Goal: Task Accomplishment & Management: Complete application form

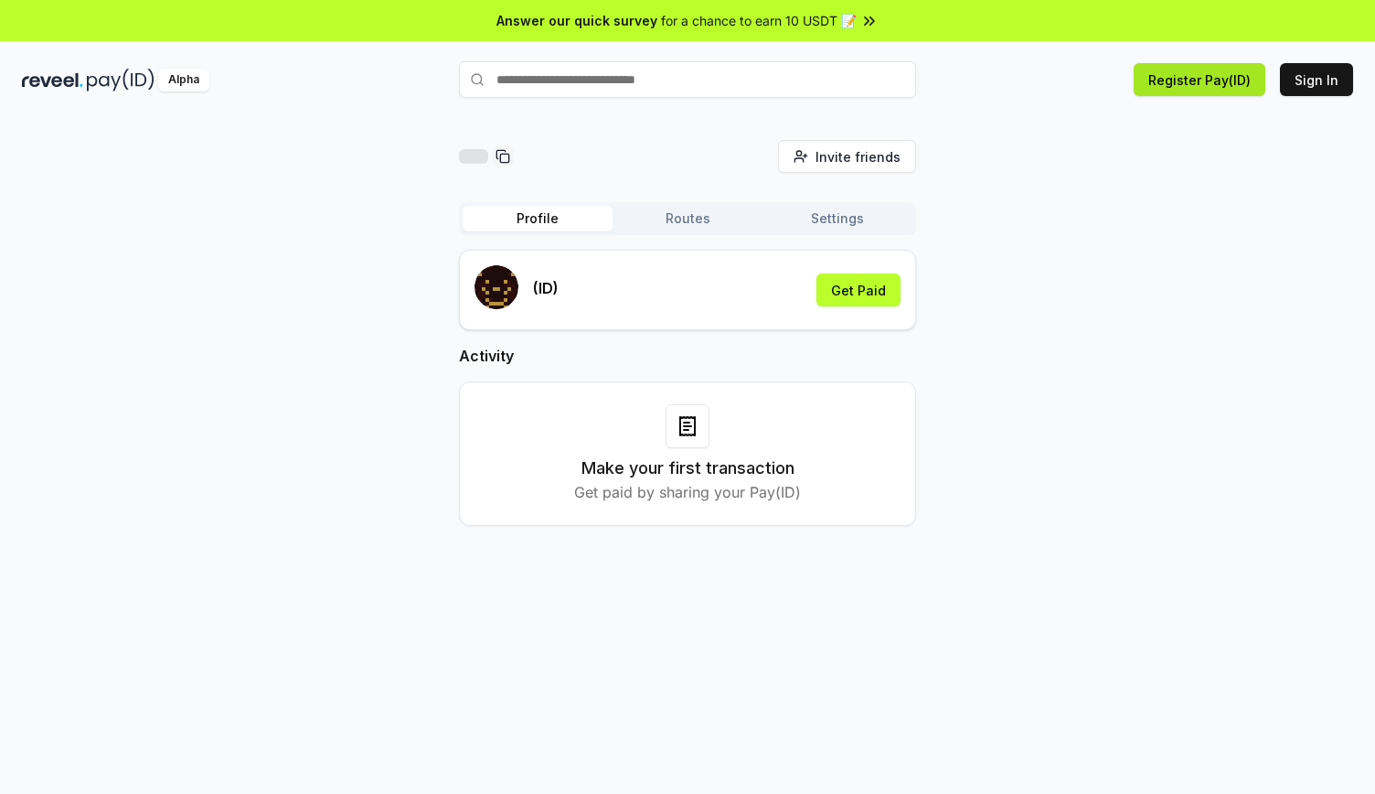
click at [1213, 72] on button "Register Pay(ID)" at bounding box center [1200, 79] width 132 height 33
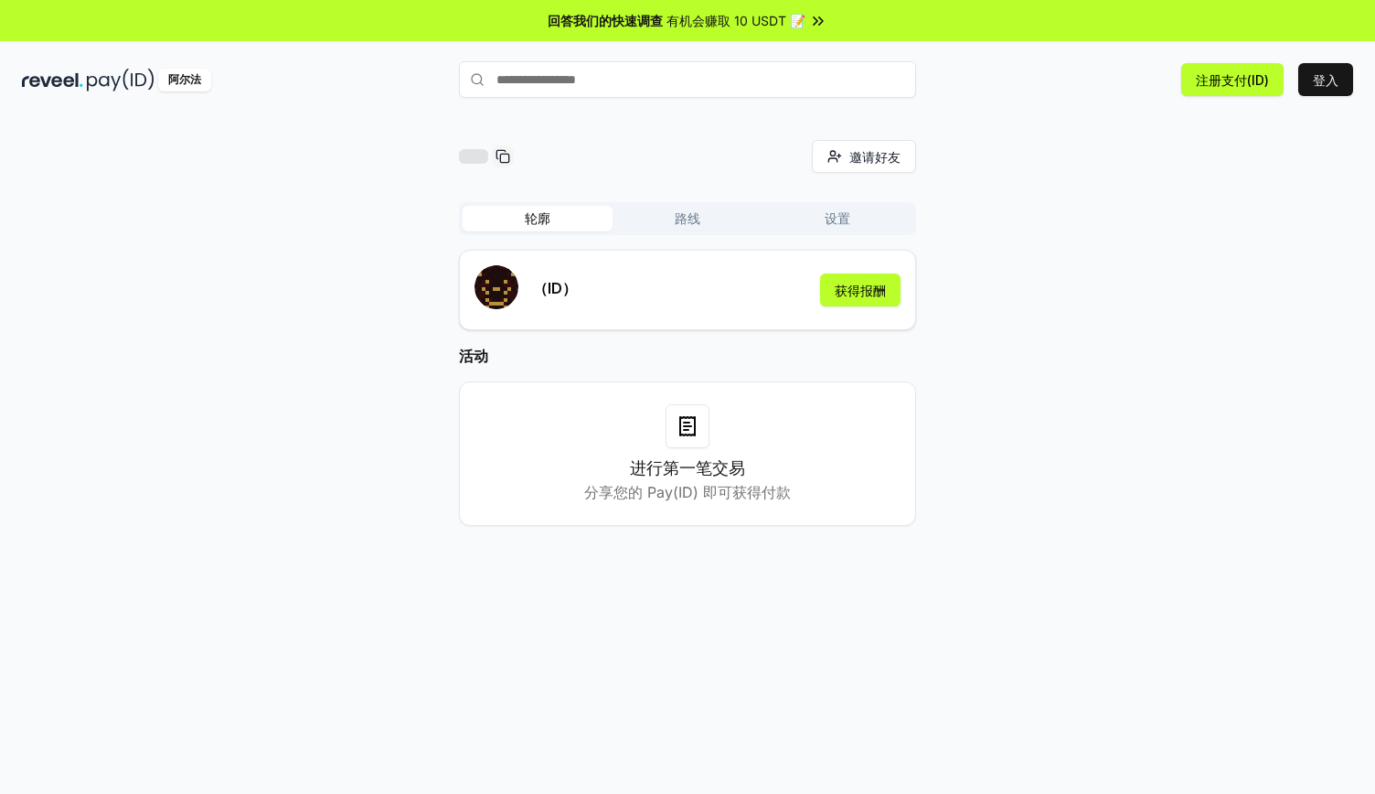
click at [1197, 170] on div "邀请好友 邀请 轮廓 路线 设置 （ID） 获得报酬 活动 进行第一笔交易 分享您的 Pay(ID) 即可获得付款" at bounding box center [687, 347] width 1331 height 415
click at [1234, 81] on font "注册支付(ID)" at bounding box center [1232, 80] width 73 height 16
click at [1211, 80] on font "注册支付(ID)" at bounding box center [1232, 80] width 73 height 16
click at [1309, 70] on button "登入" at bounding box center [1325, 79] width 55 height 33
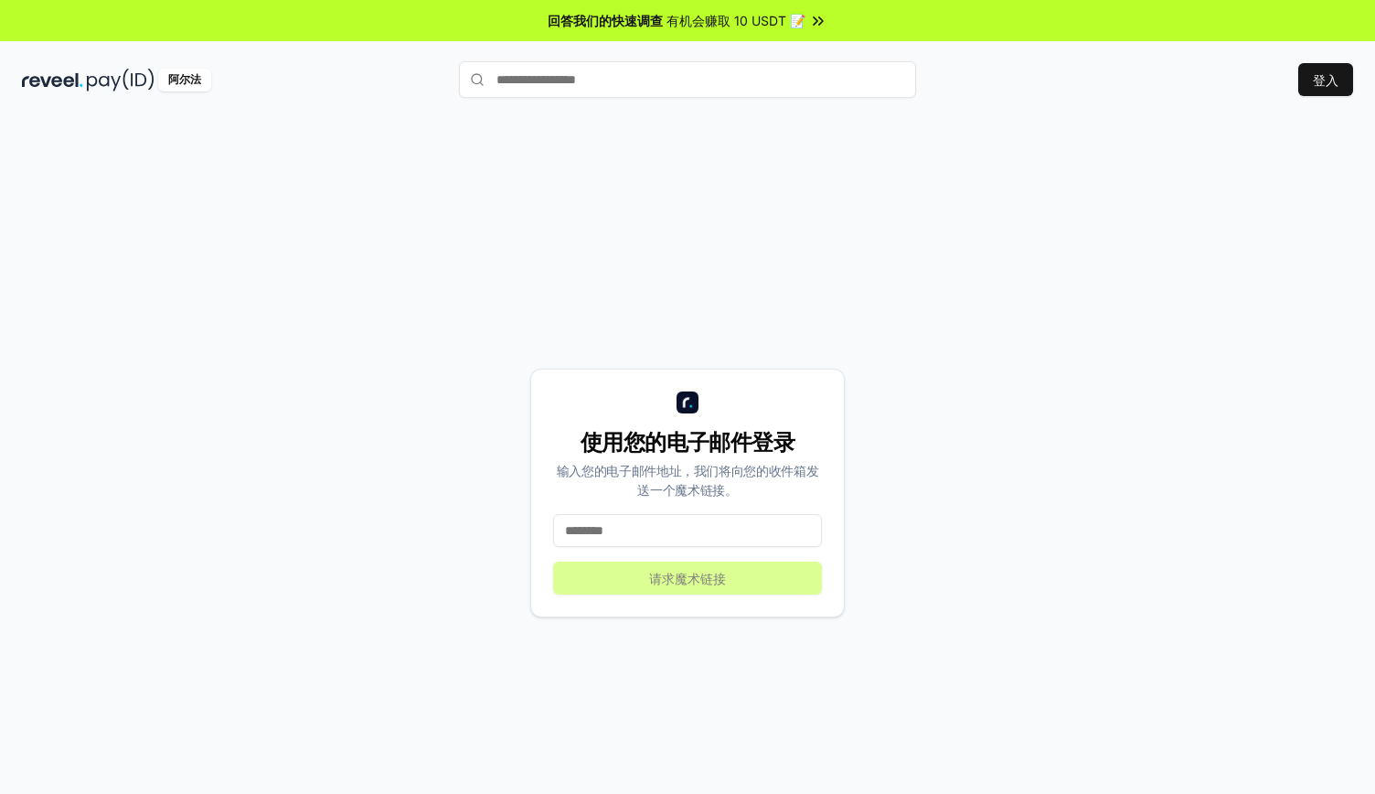
click at [644, 528] on input at bounding box center [687, 530] width 269 height 33
click at [720, 539] on input at bounding box center [687, 530] width 269 height 33
paste input "**********"
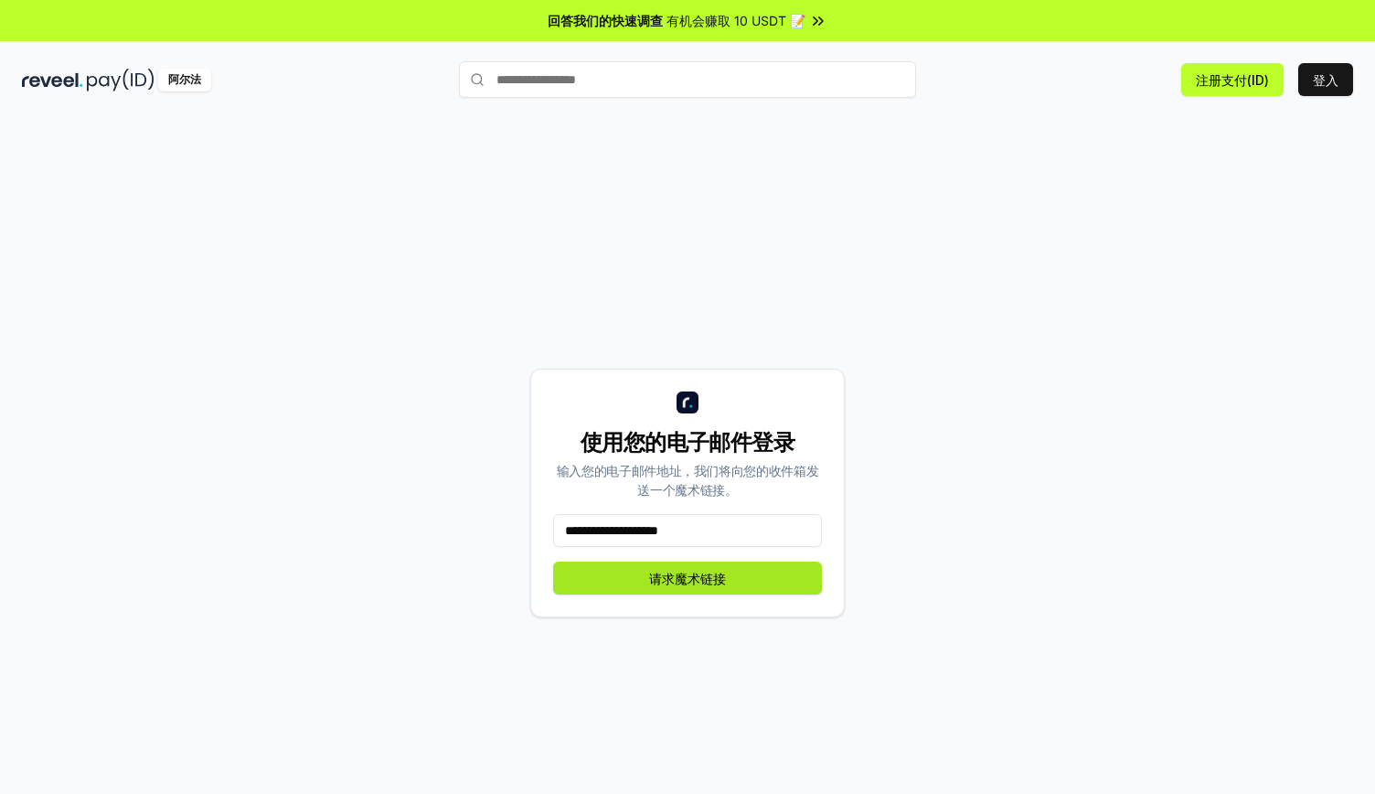
type input "**********"
click at [724, 582] on font "请求魔术链接" at bounding box center [687, 579] width 77 height 16
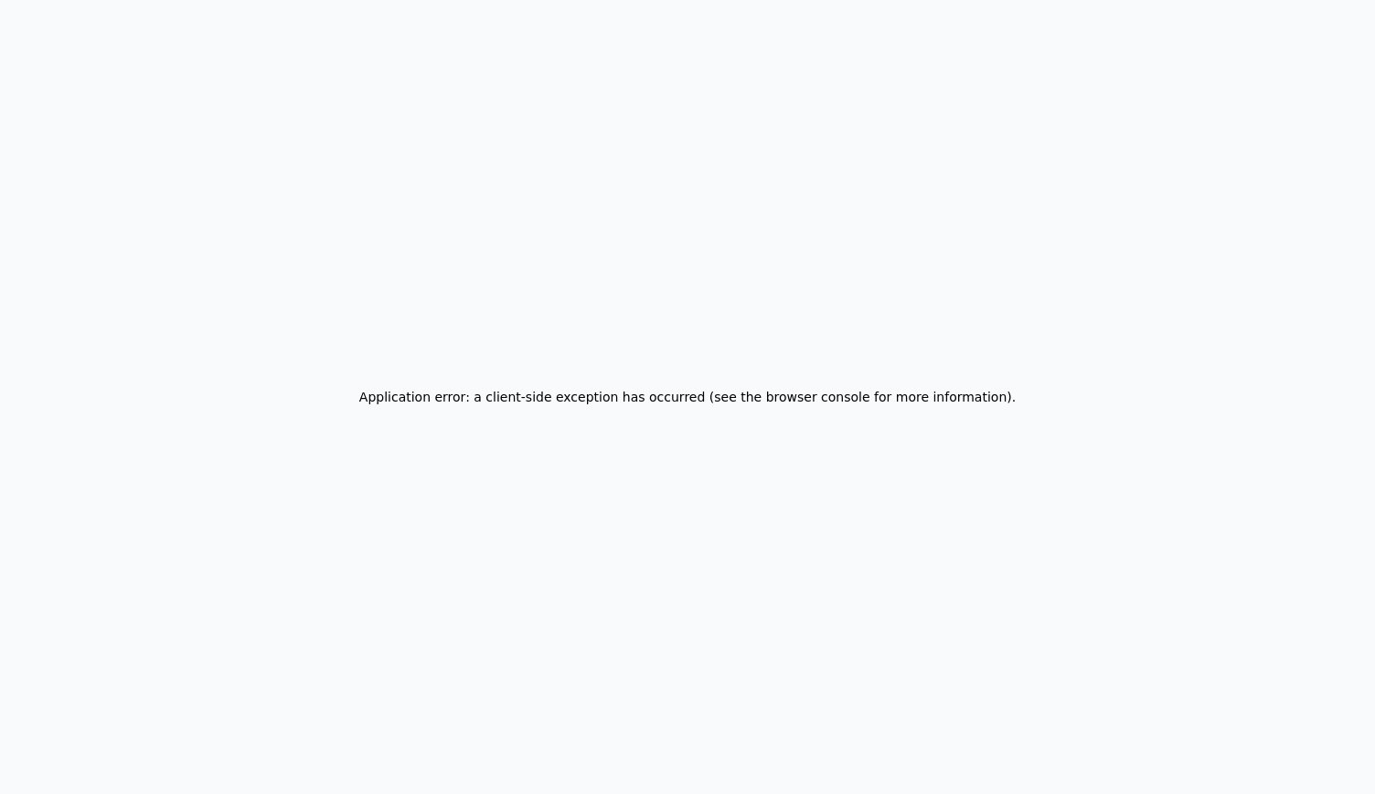
click at [724, 582] on div "Application error: a client-side exception has occurred (see the browser consol…" at bounding box center [687, 397] width 1375 height 794
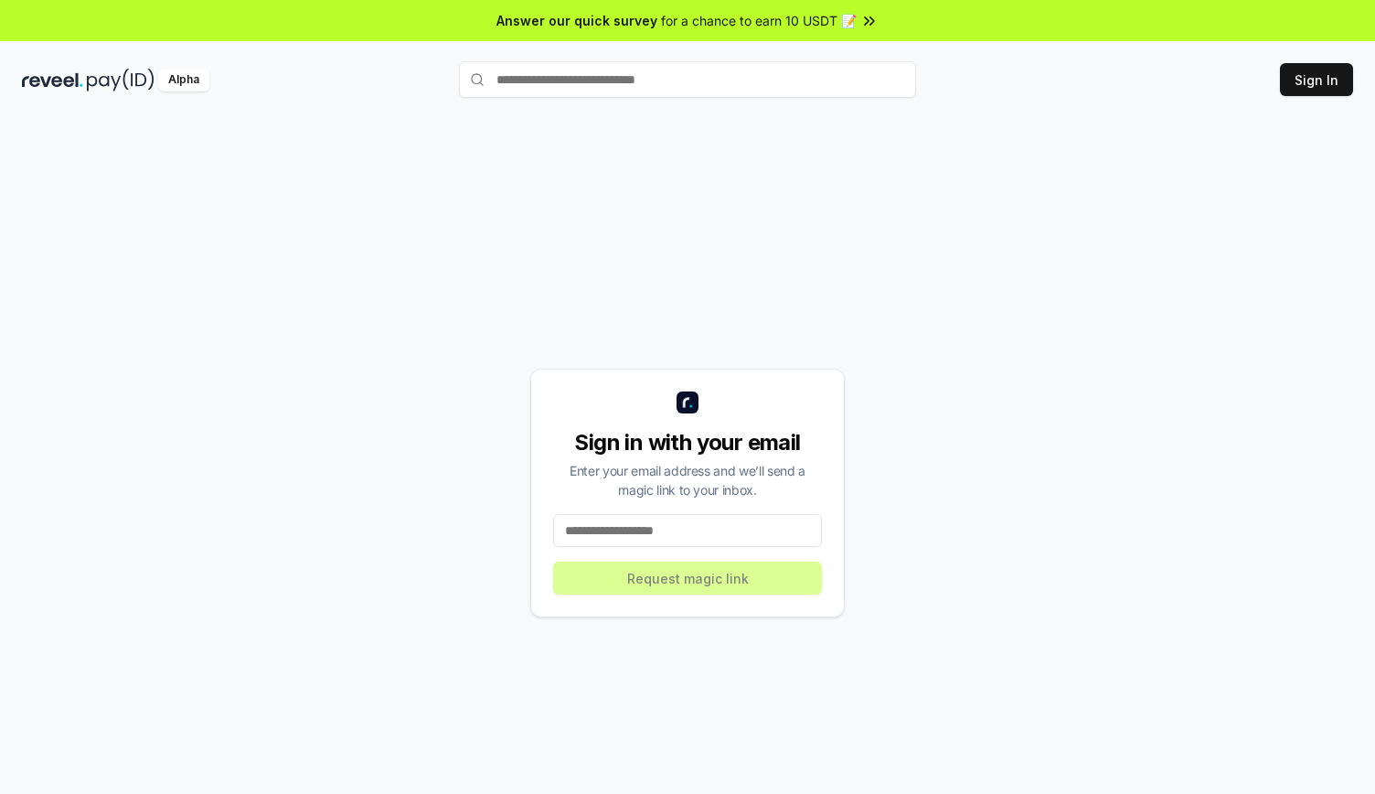
click at [661, 526] on input at bounding box center [687, 530] width 269 height 33
paste input "**********"
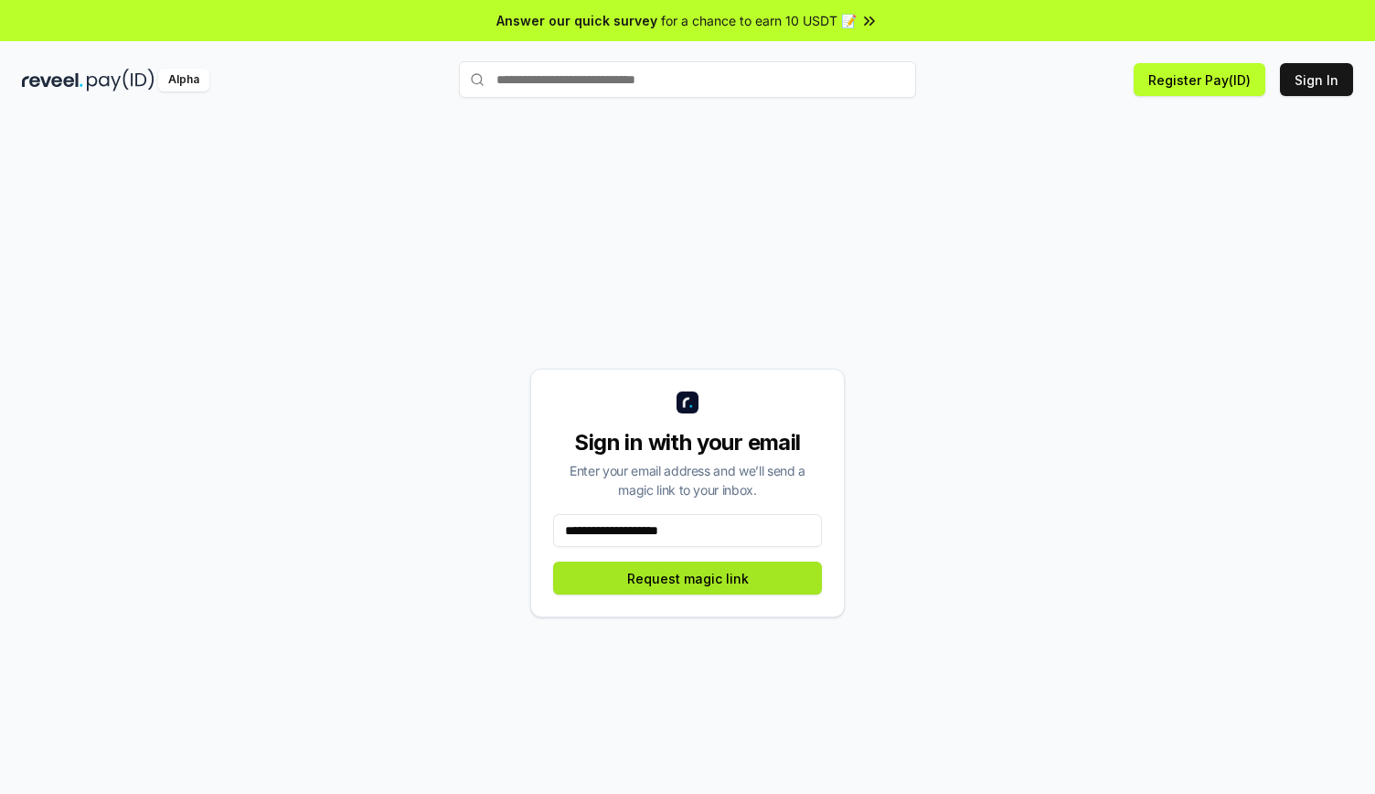
type input "**********"
click at [673, 573] on button "Request magic link" at bounding box center [687, 577] width 269 height 33
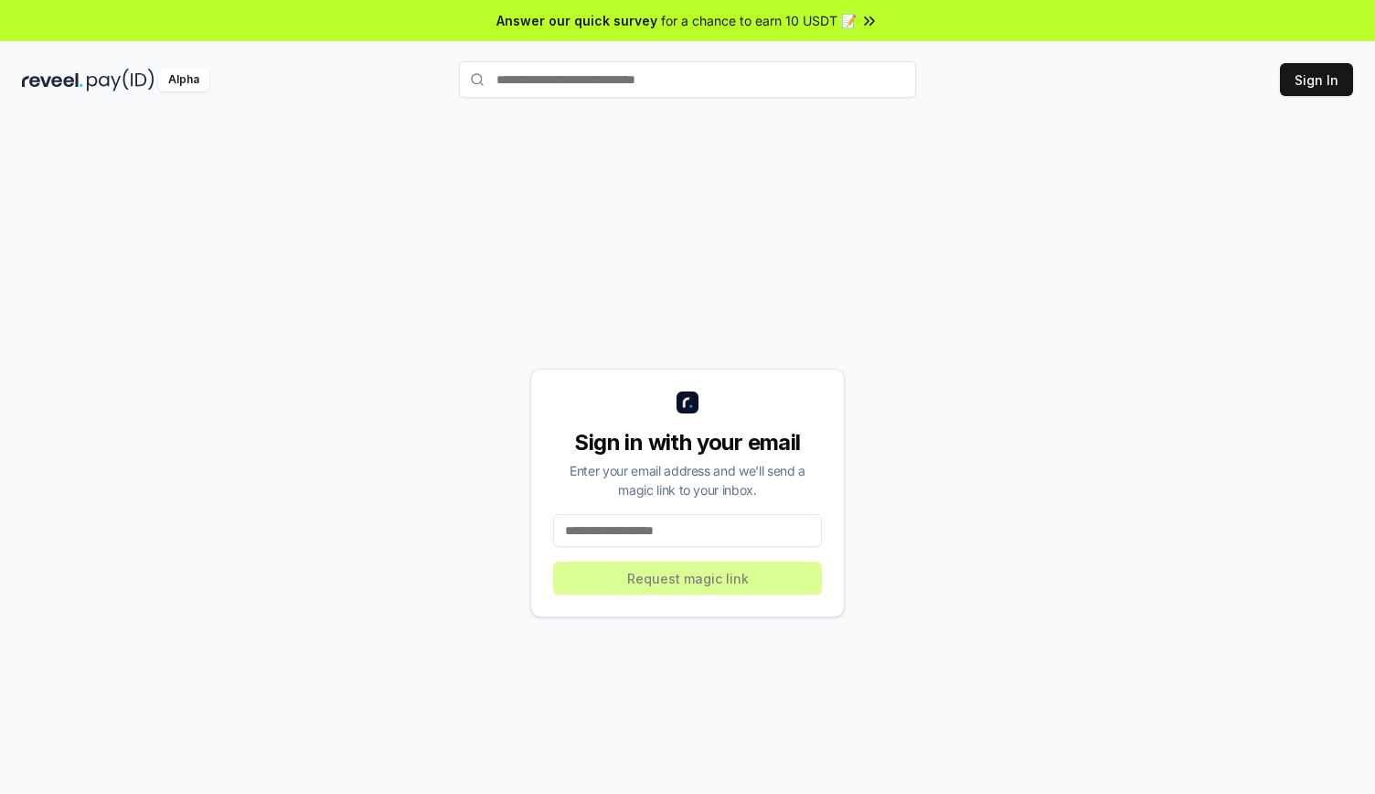
click at [622, 528] on input at bounding box center [687, 530] width 269 height 33
paste input "**********"
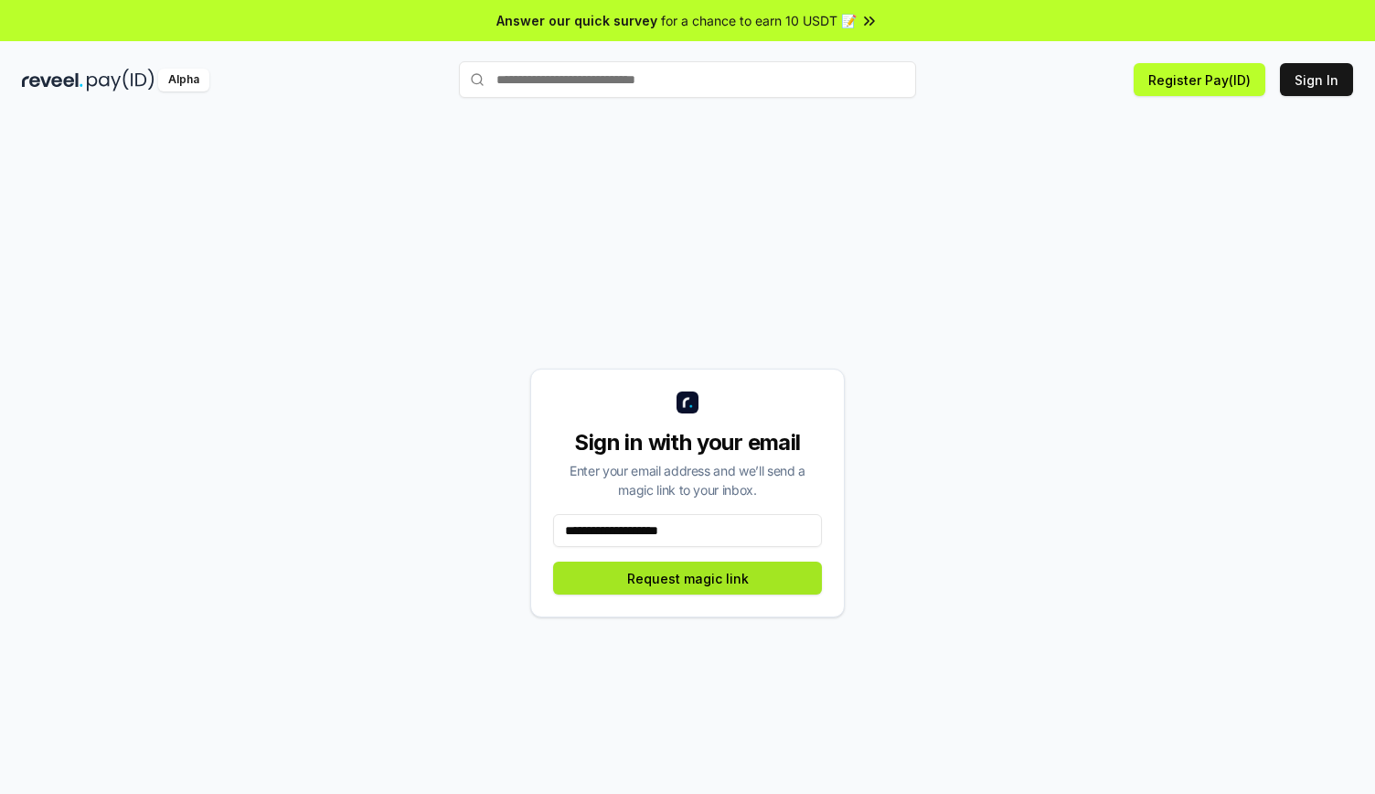
type input "**********"
click at [647, 583] on button "Request magic link" at bounding box center [687, 577] width 269 height 33
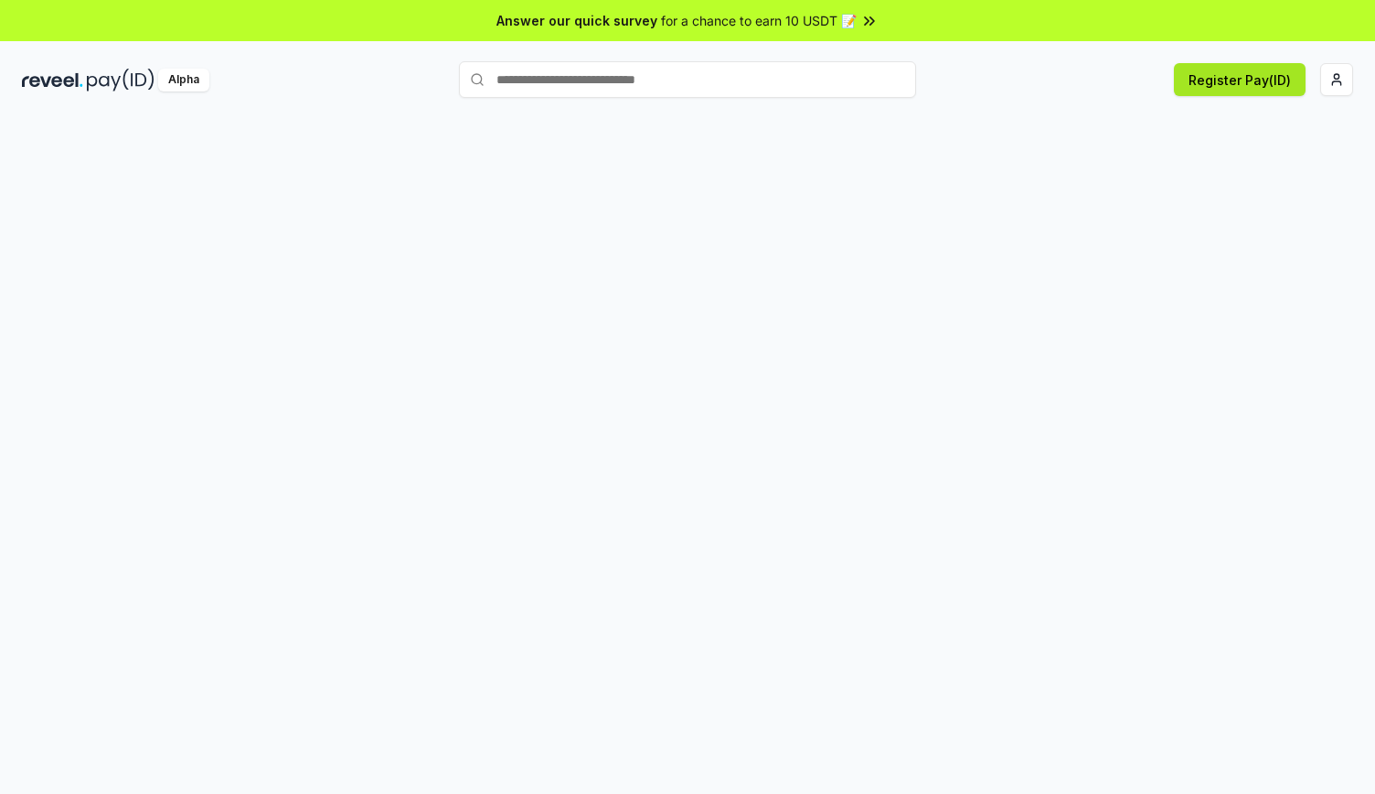
click at [1226, 80] on button "Register Pay(ID)" at bounding box center [1240, 79] width 132 height 33
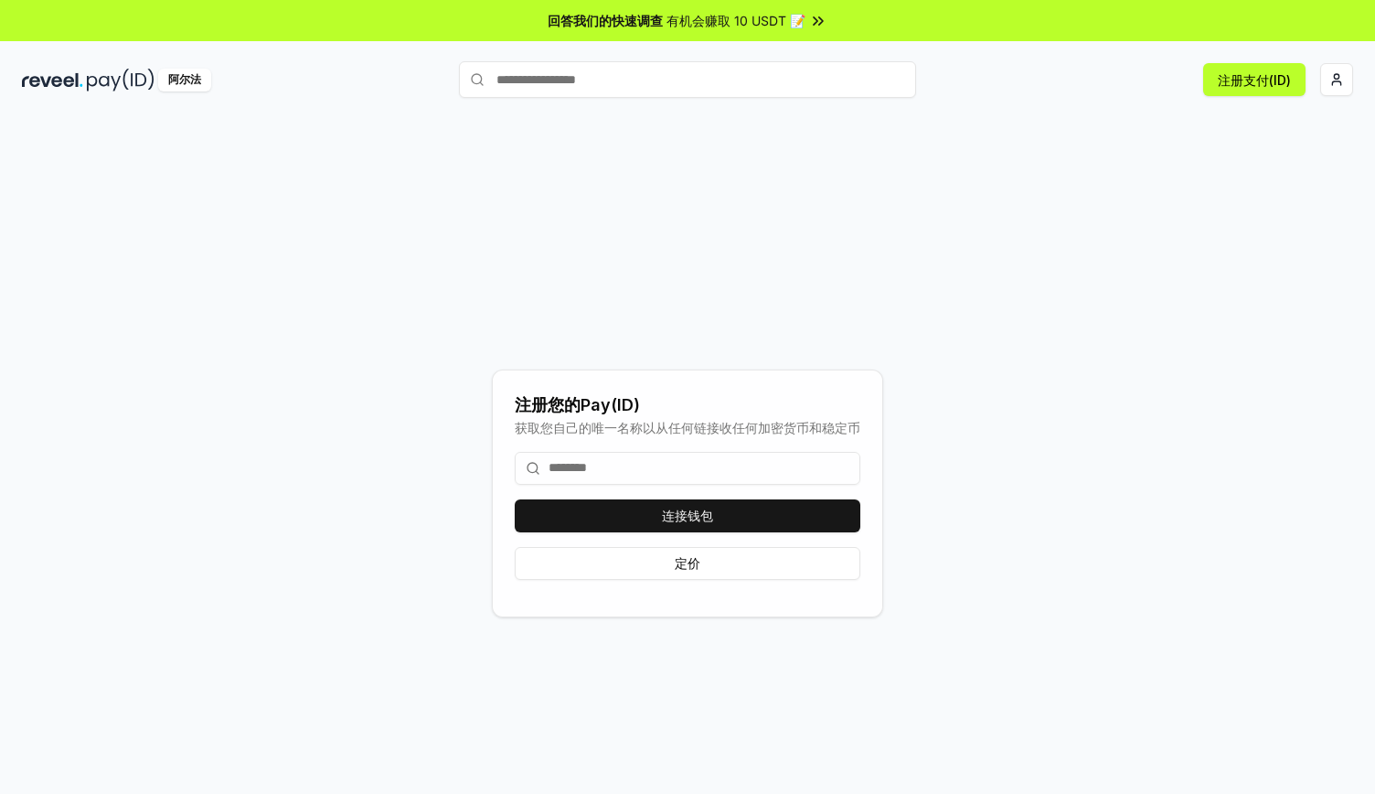
click at [576, 478] on input at bounding box center [688, 468] width 346 height 33
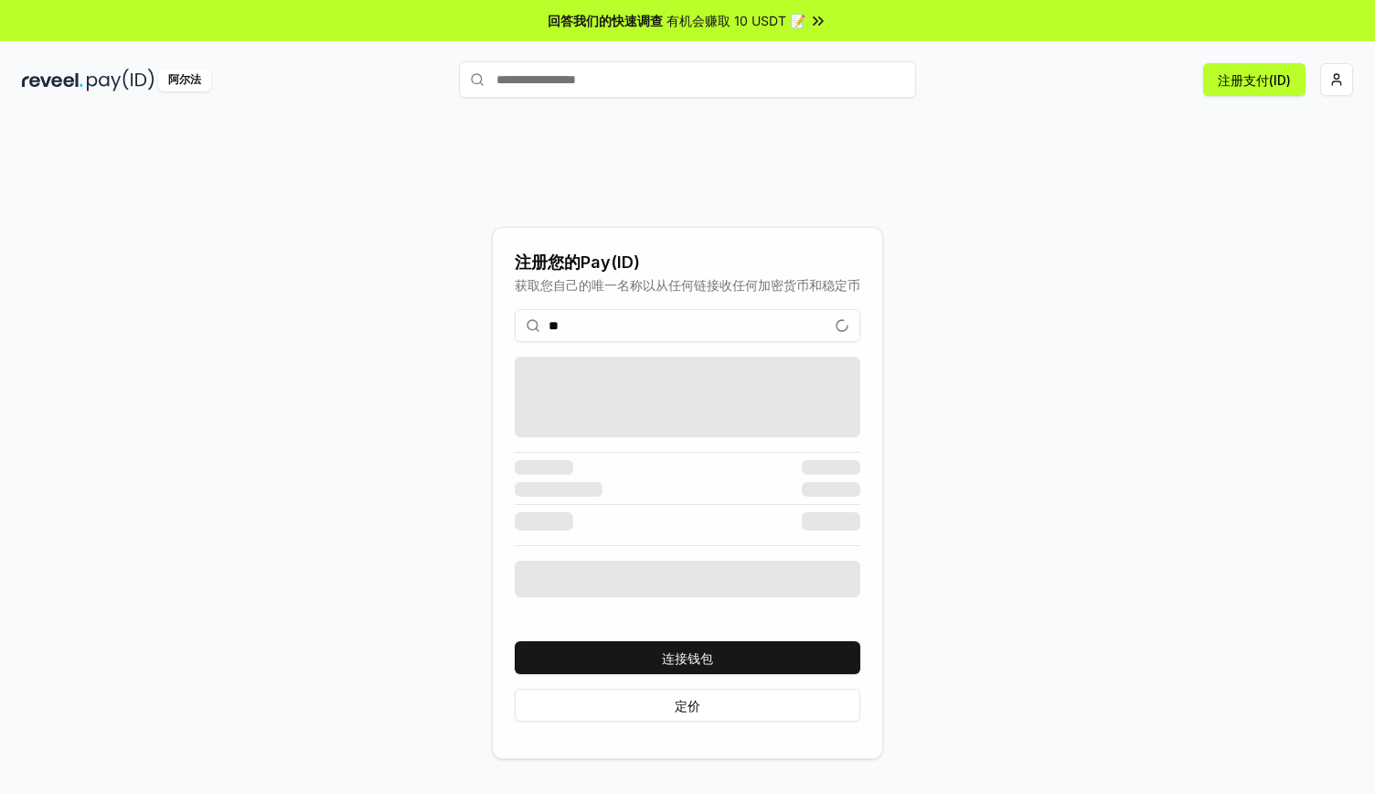
type input "*"
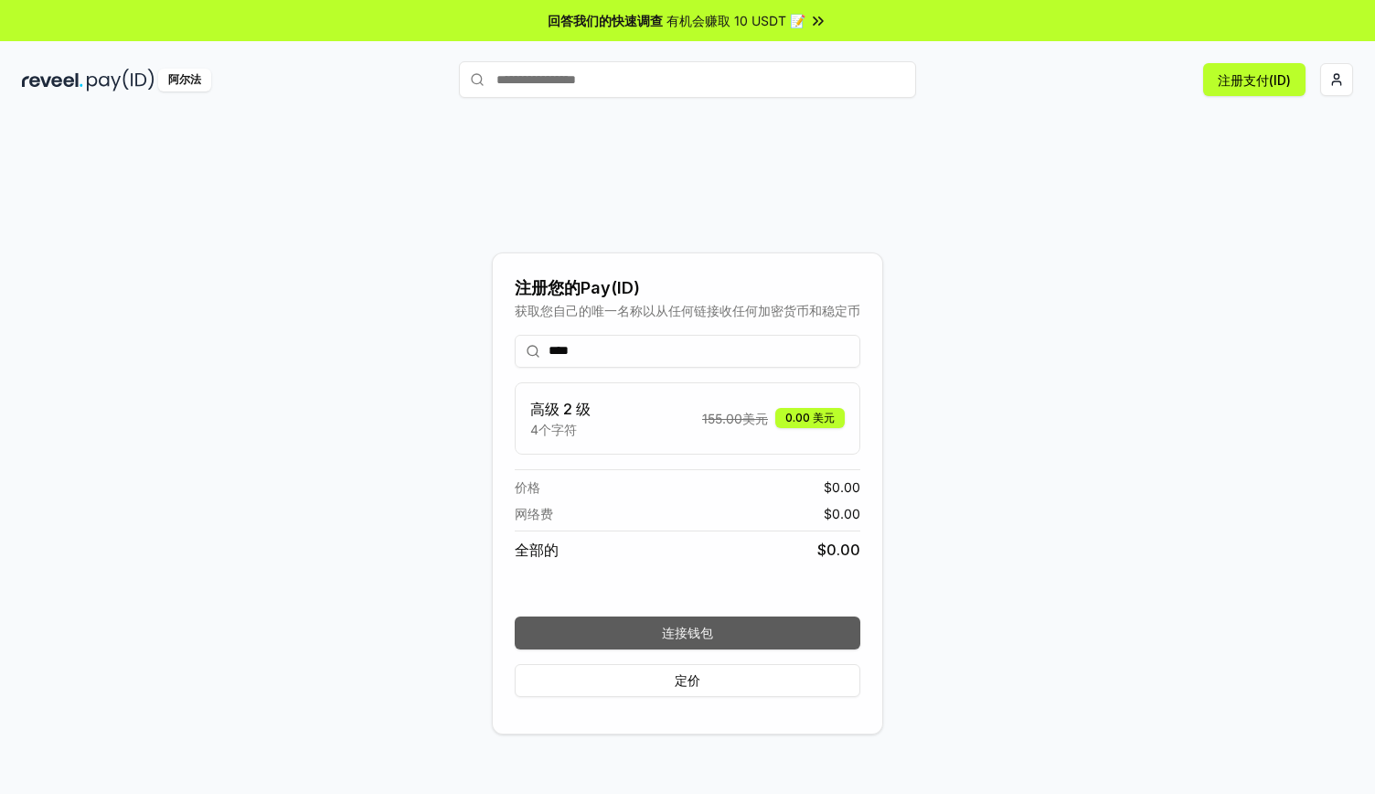
type input "****"
click at [687, 633] on font "连接钱包" at bounding box center [687, 632] width 51 height 16
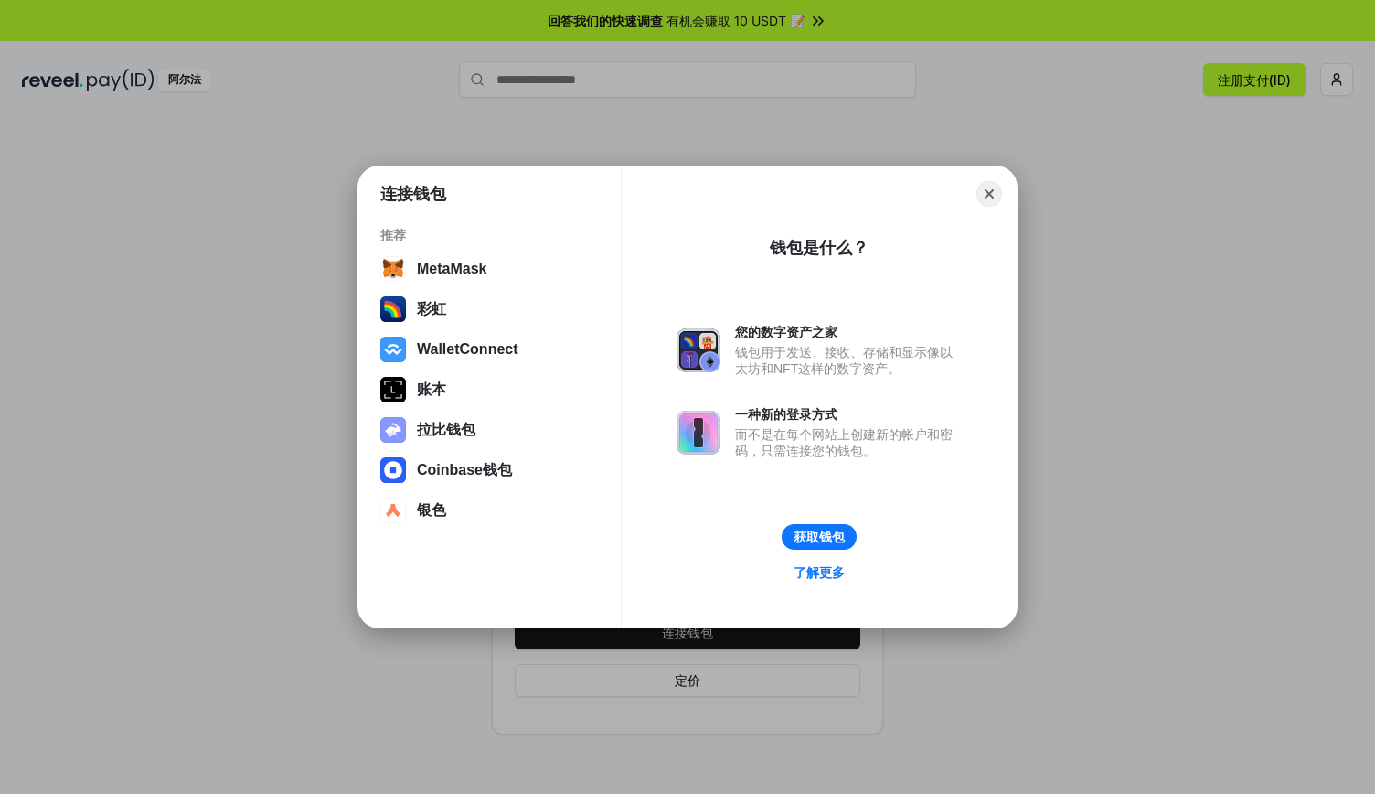
click at [1006, 193] on div "连接钱包 推荐 MetaMask 彩虹 WalletConnect 账本 拉比钱包 Coinbase钱包 银色 Close 钱包是什么？ 您的数字资产之家 钱…" at bounding box center [687, 396] width 658 height 461
click at [991, 191] on button "Close" at bounding box center [990, 194] width 28 height 28
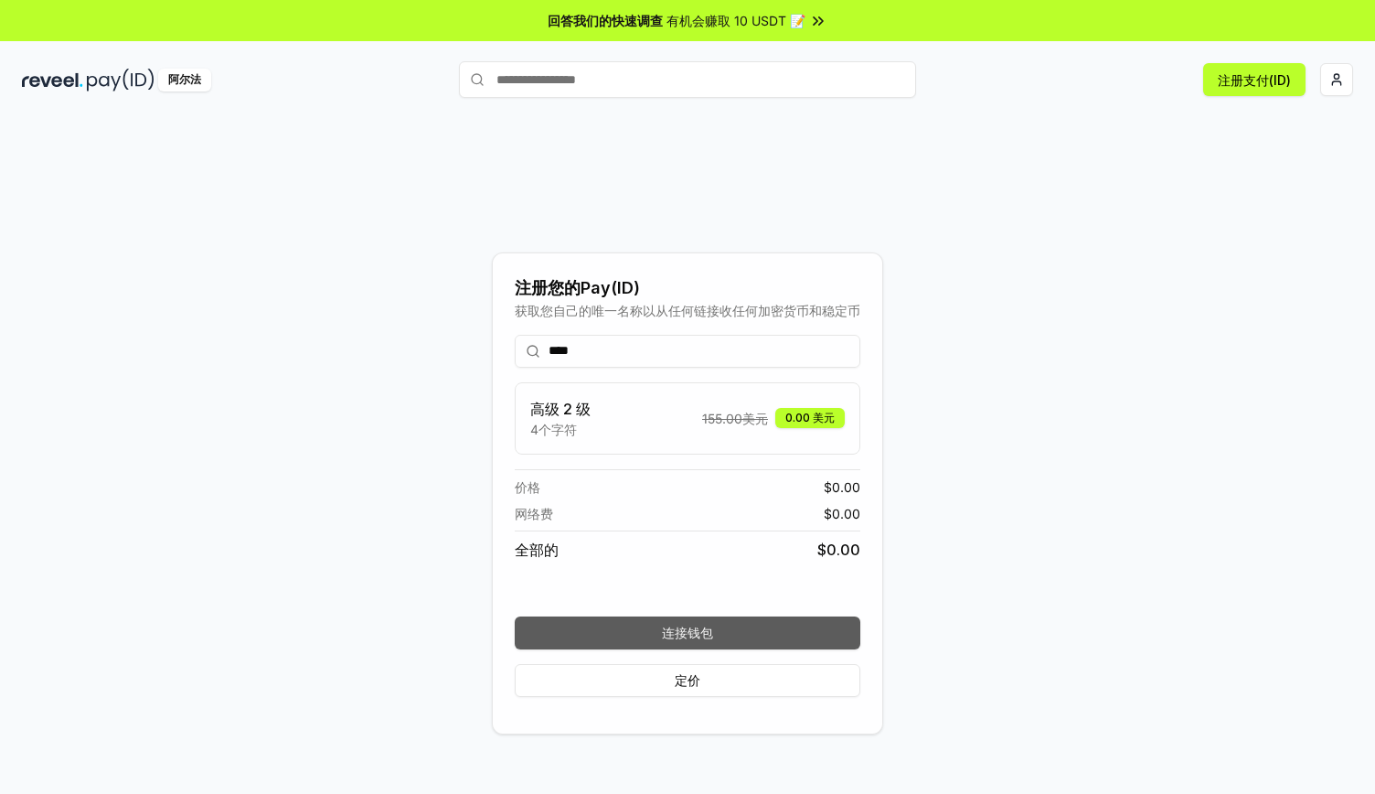
click at [602, 616] on button "连接钱包" at bounding box center [688, 632] width 346 height 33
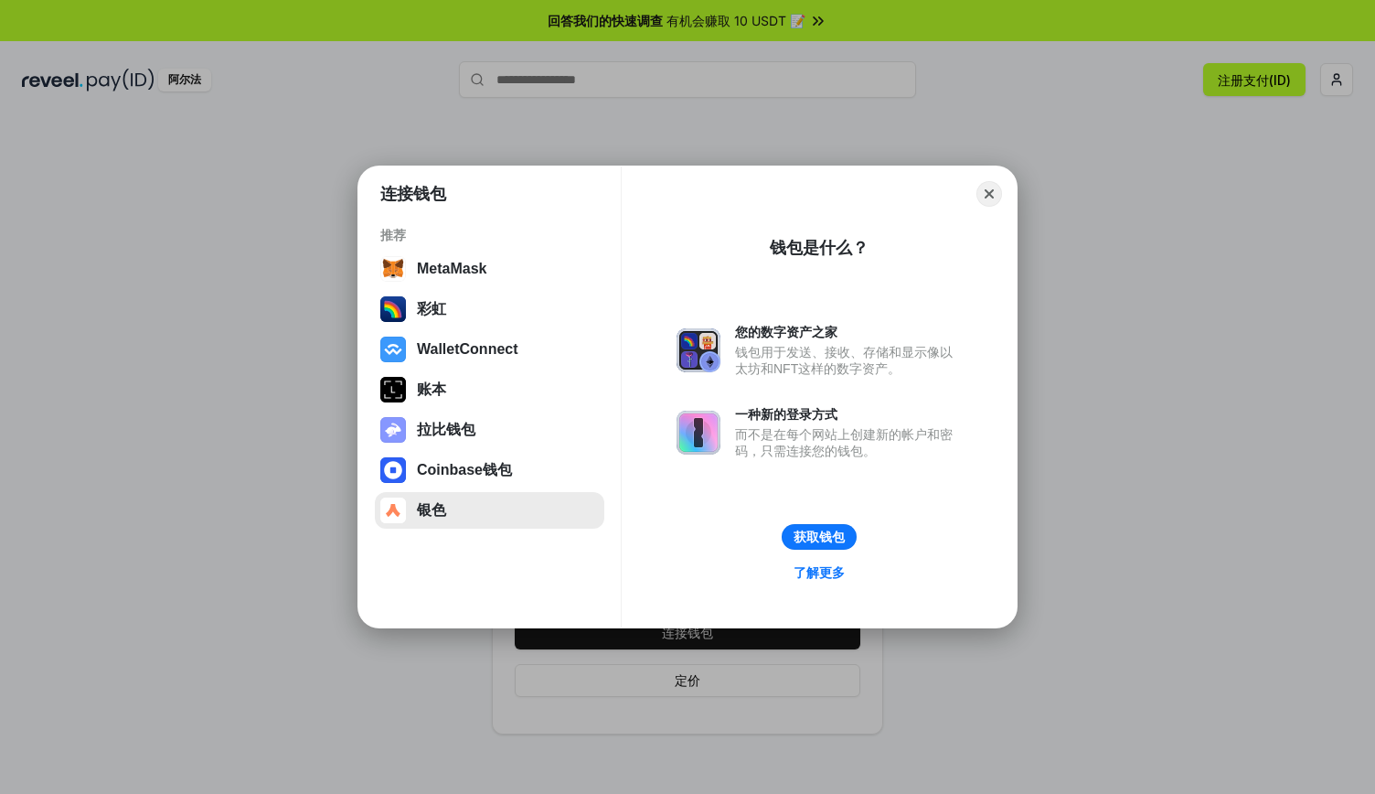
click at [482, 518] on button "银色" at bounding box center [489, 510] width 229 height 37
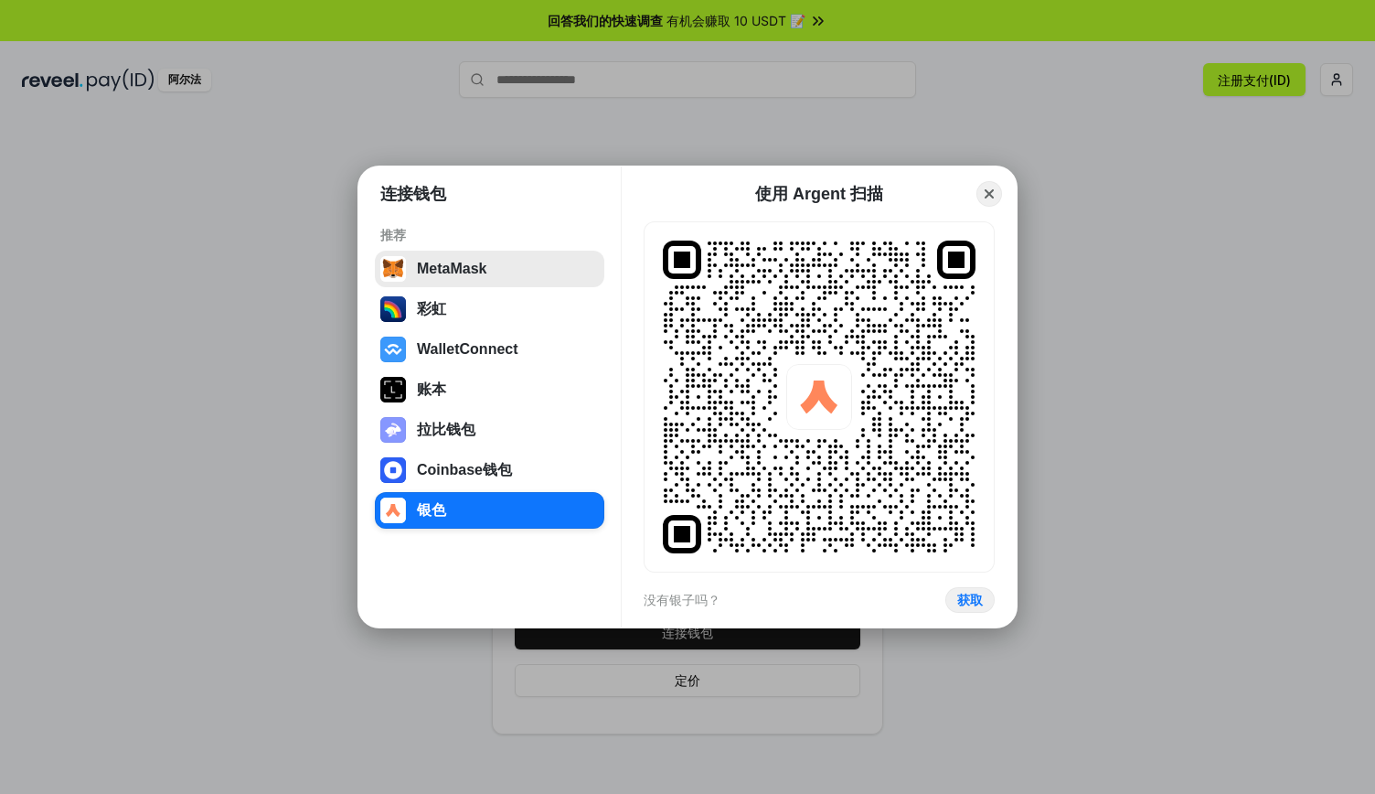
click at [519, 268] on button "MetaMask" at bounding box center [489, 269] width 229 height 37
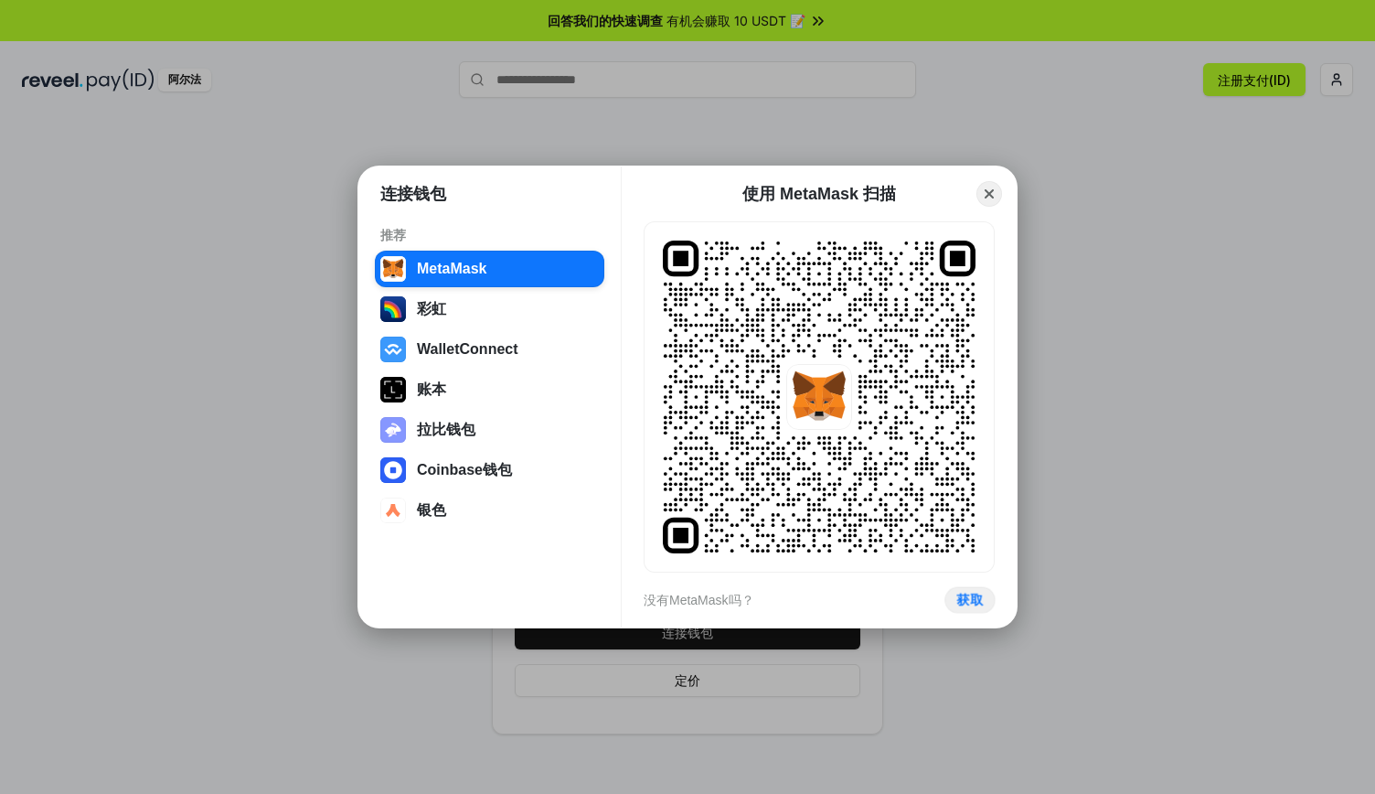
click at [987, 603] on button "获取" at bounding box center [969, 600] width 50 height 27
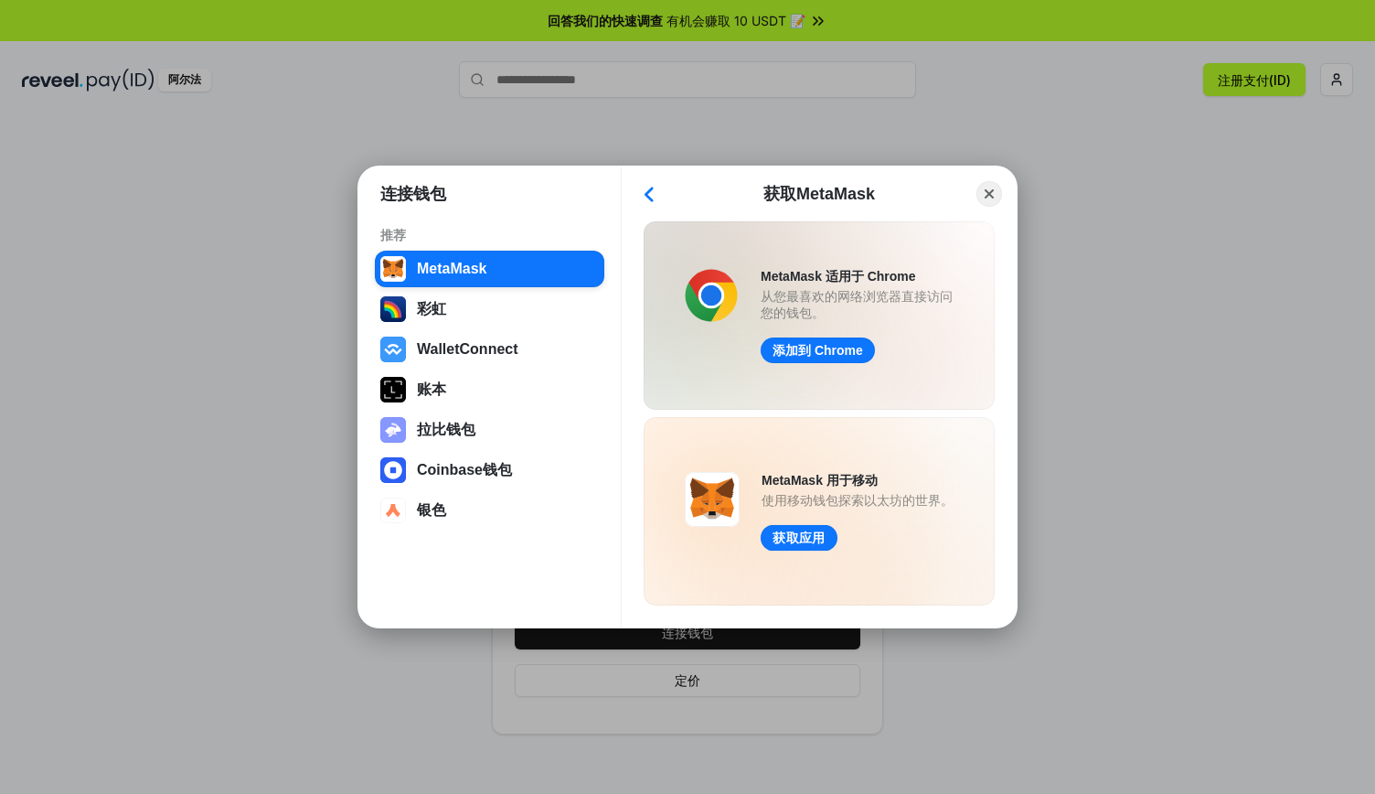
click at [814, 544] on button "获取应用" at bounding box center [799, 538] width 77 height 27
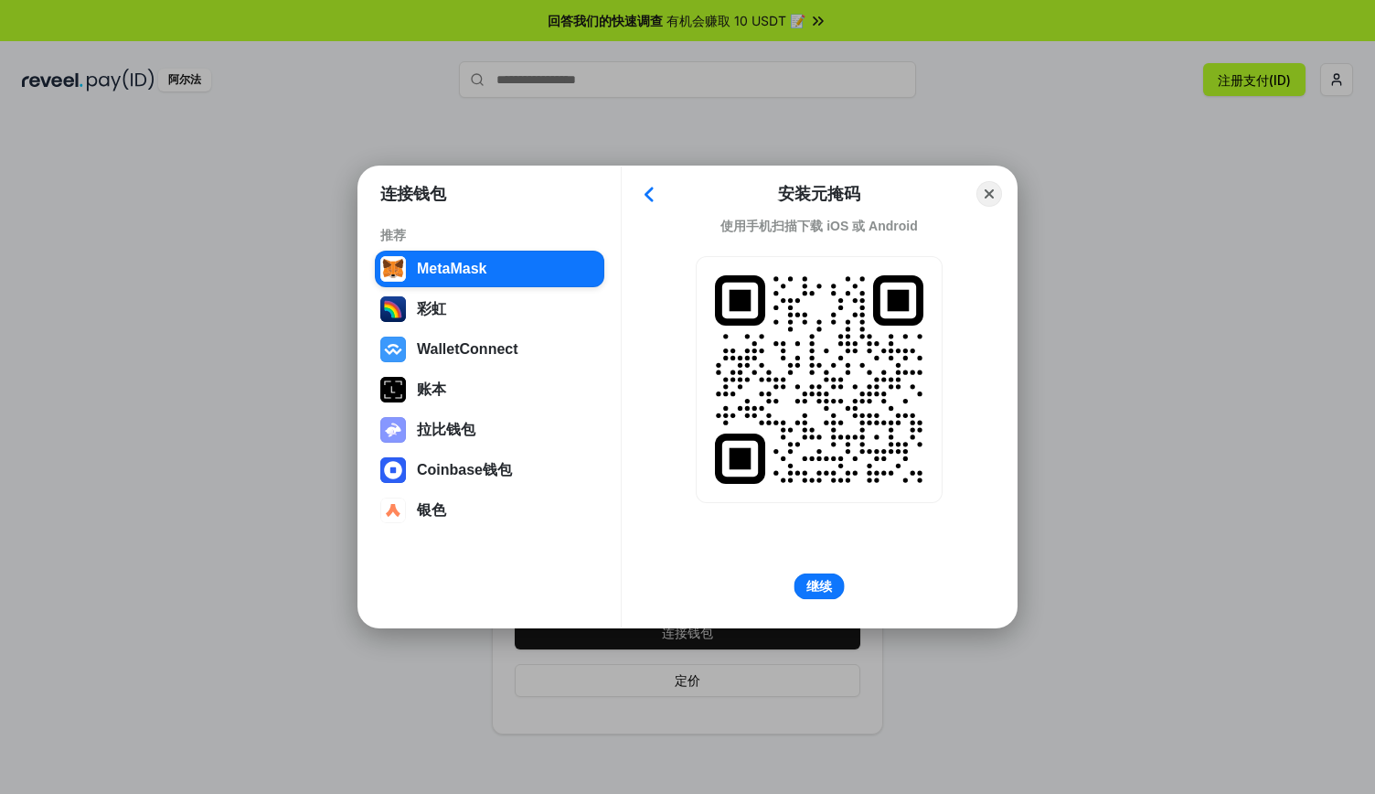
click at [825, 595] on button "继续" at bounding box center [819, 586] width 50 height 27
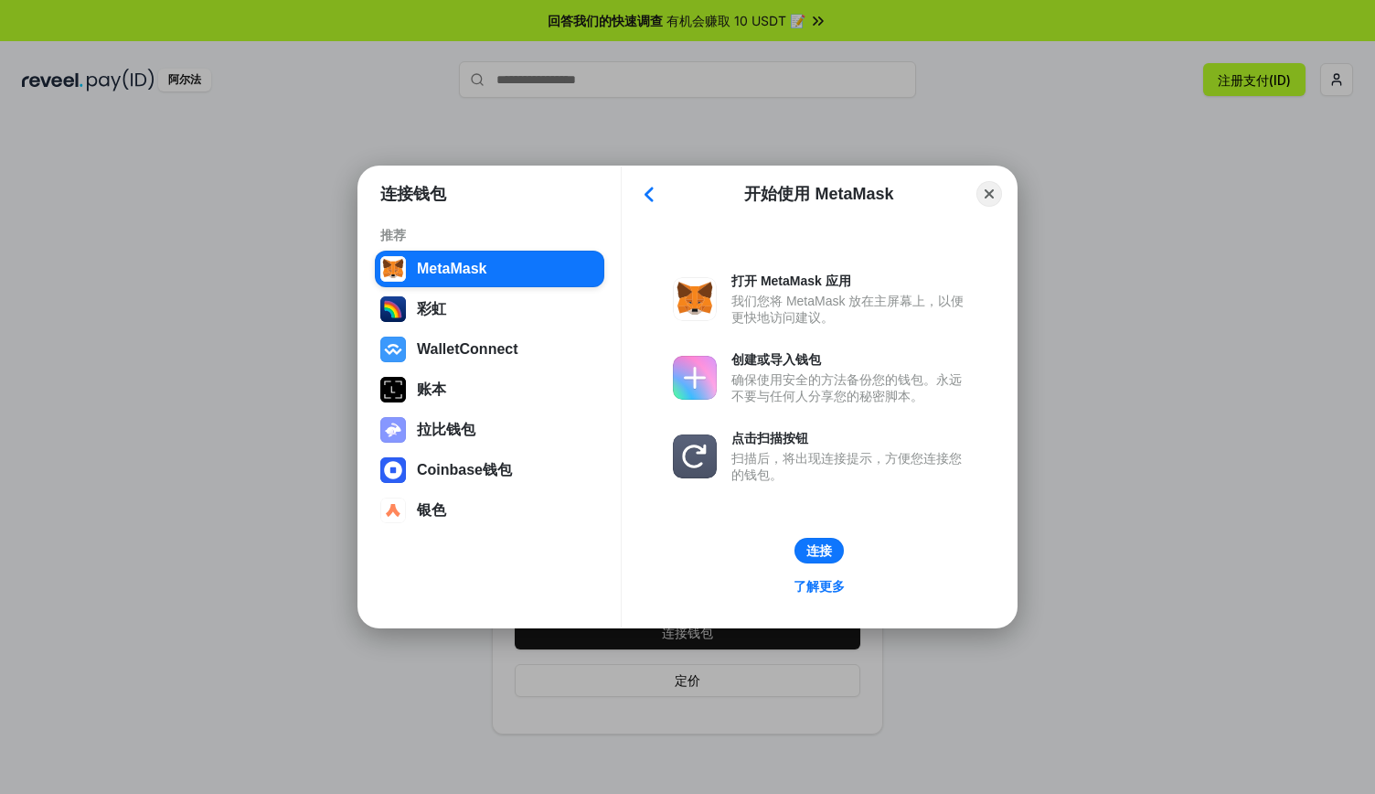
click at [816, 323] on font "我们您将 MetaMask 放在主屏幕上，以便更快地访问建议。" at bounding box center [847, 308] width 232 height 31
click at [810, 559] on button "连接" at bounding box center [819, 551] width 50 height 27
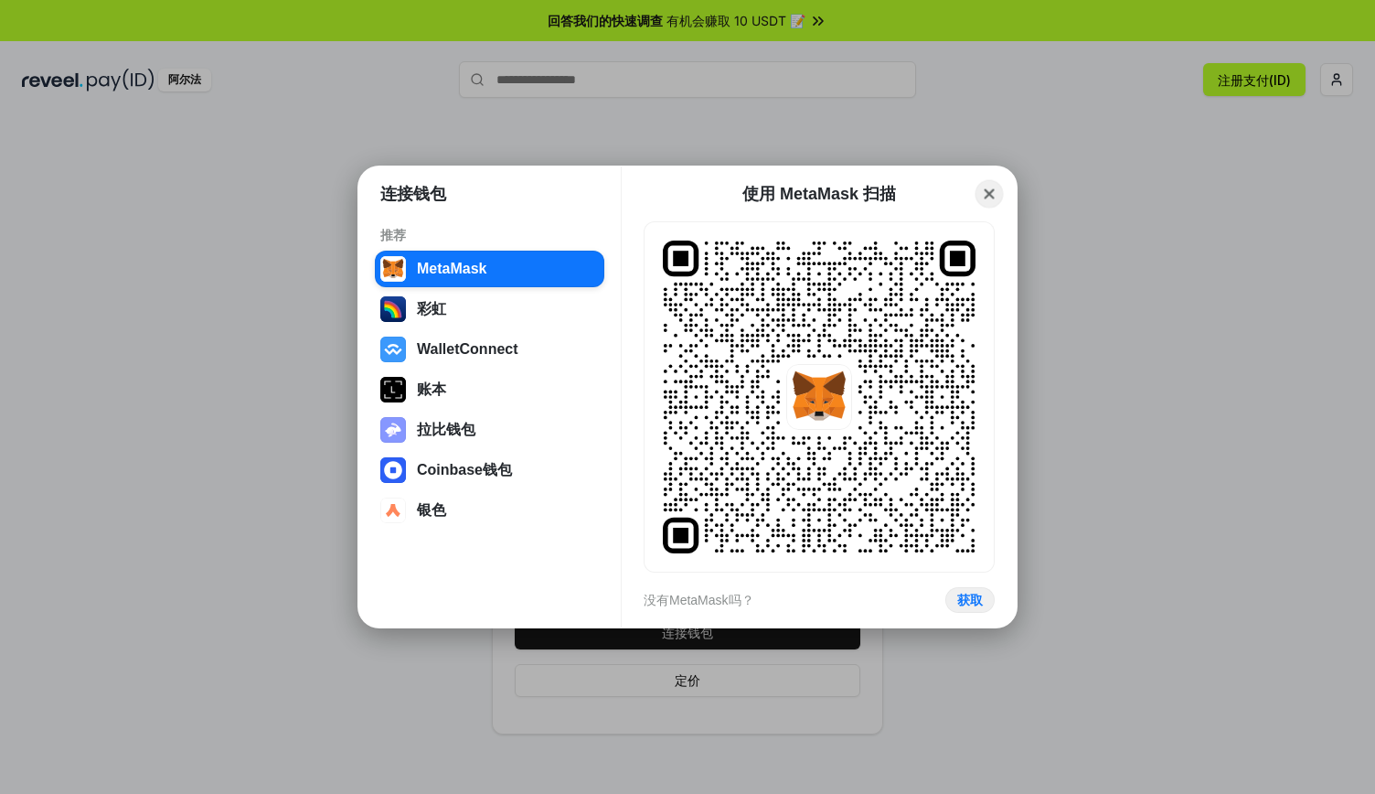
click at [986, 200] on button "Close" at bounding box center [990, 194] width 28 height 28
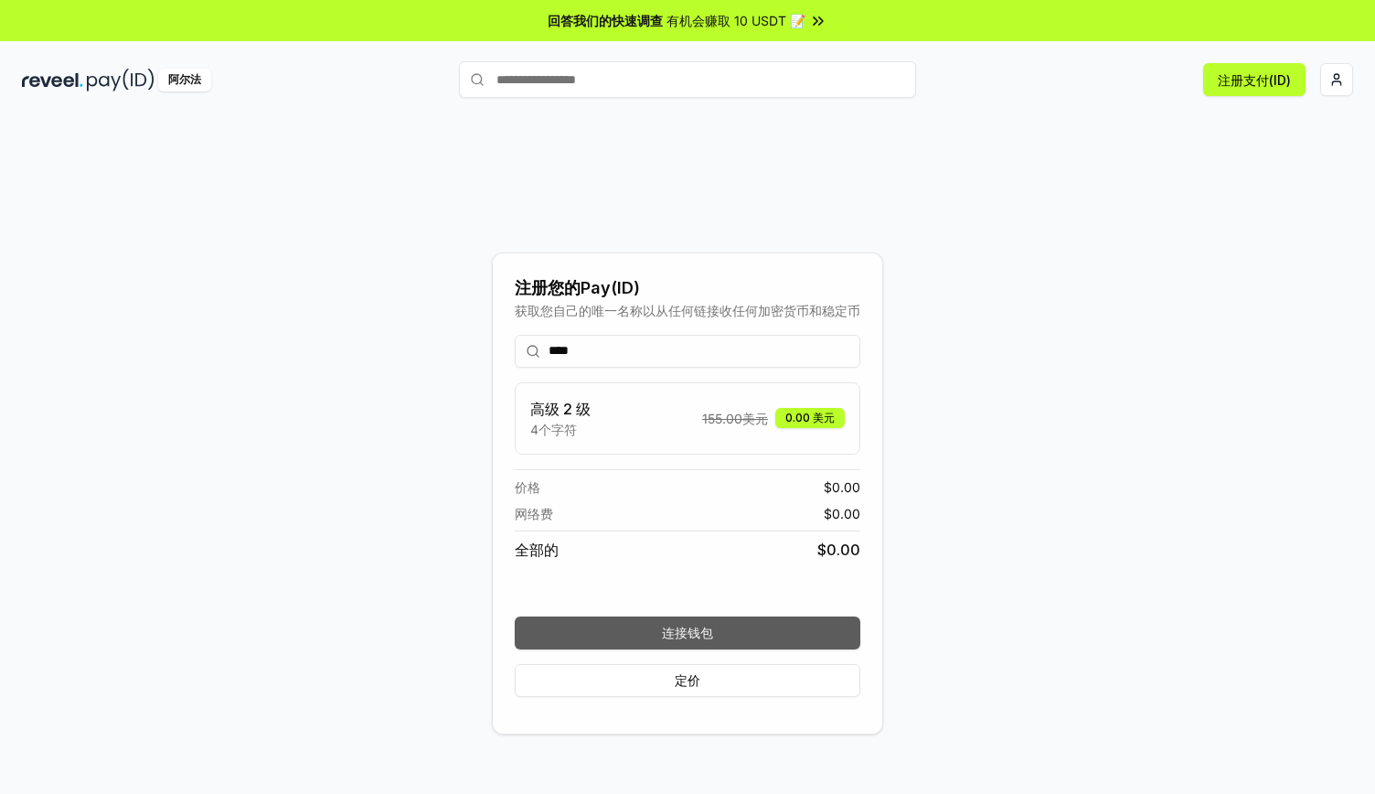
click at [753, 626] on button "连接钱包" at bounding box center [688, 632] width 346 height 33
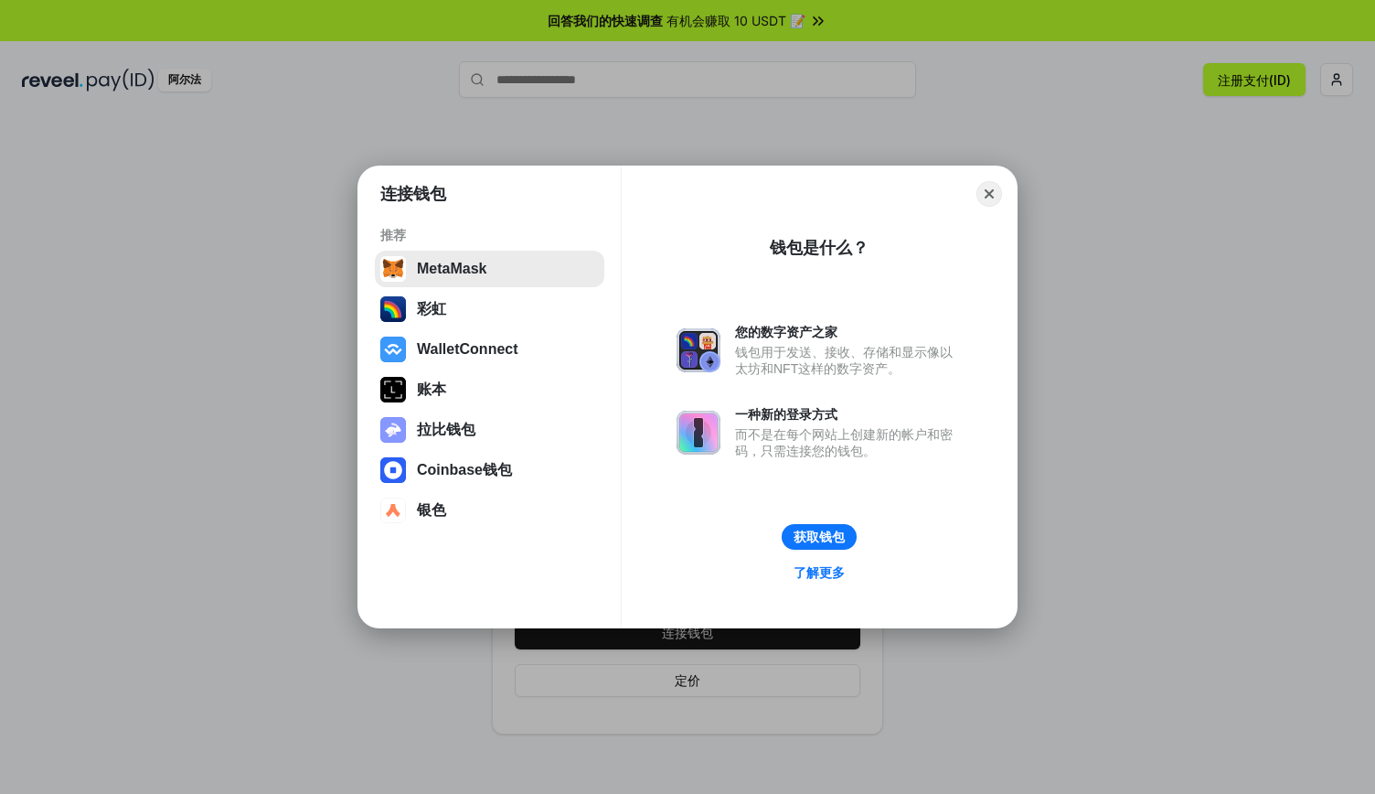
click at [483, 263] on button "MetaMask" at bounding box center [489, 269] width 229 height 37
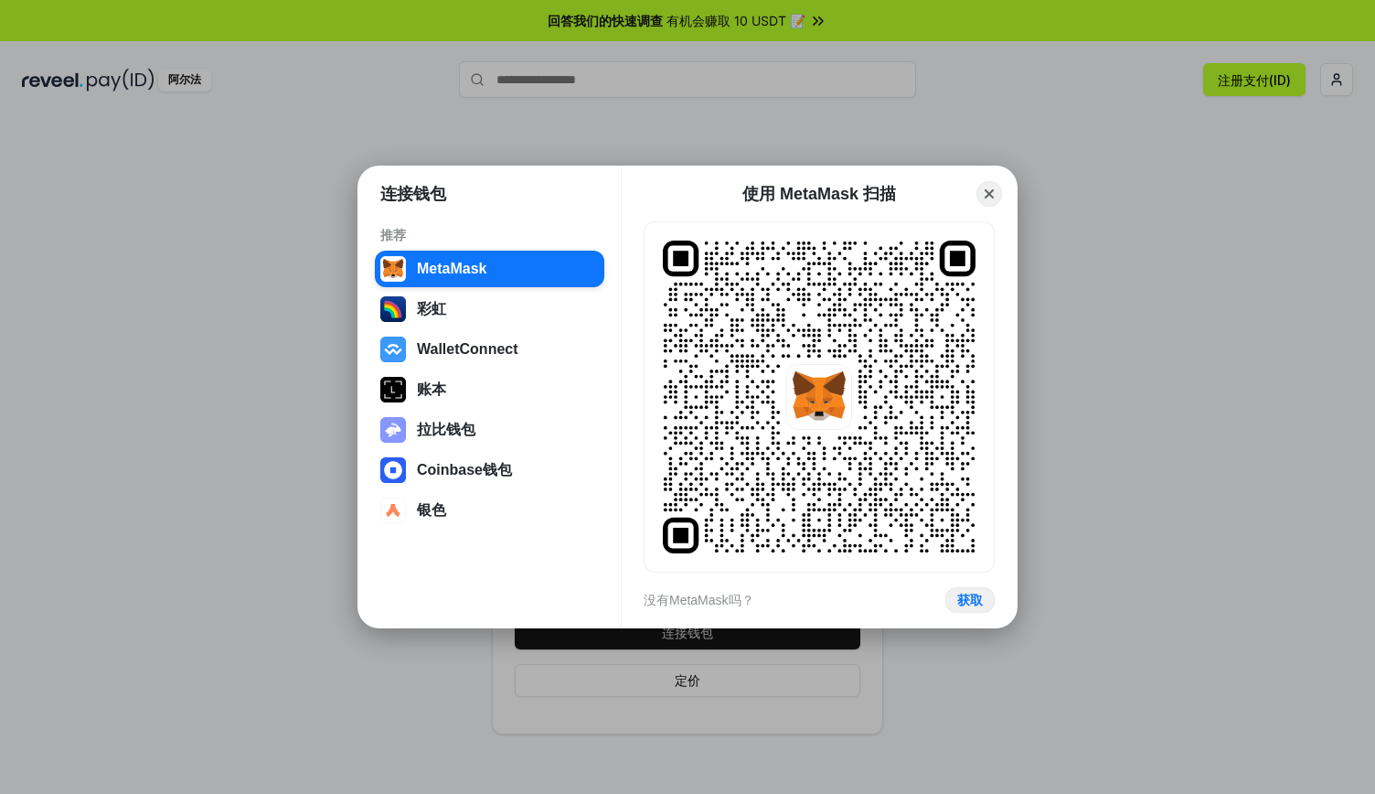
click at [969, 602] on button "获取" at bounding box center [969, 600] width 50 height 27
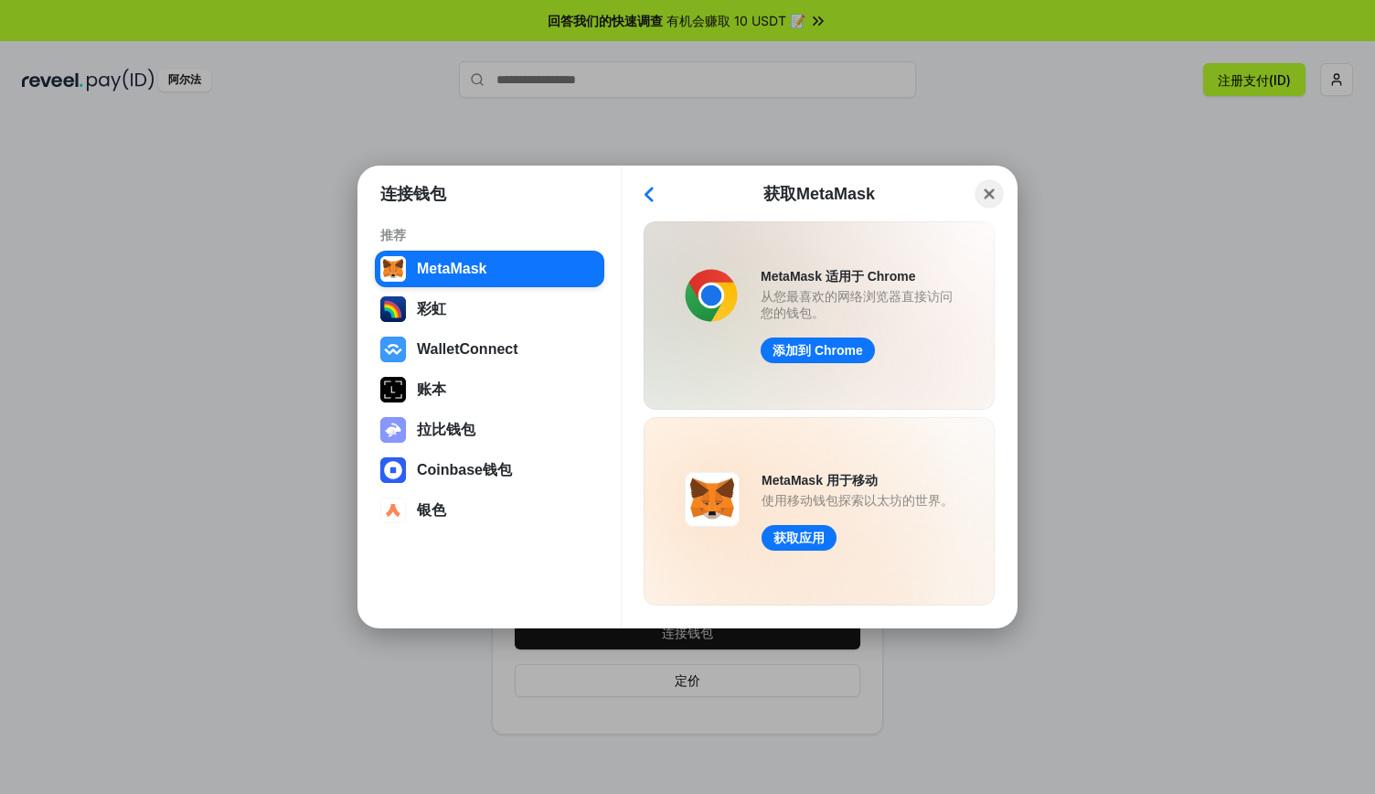
click at [990, 193] on button "Close" at bounding box center [990, 194] width 28 height 28
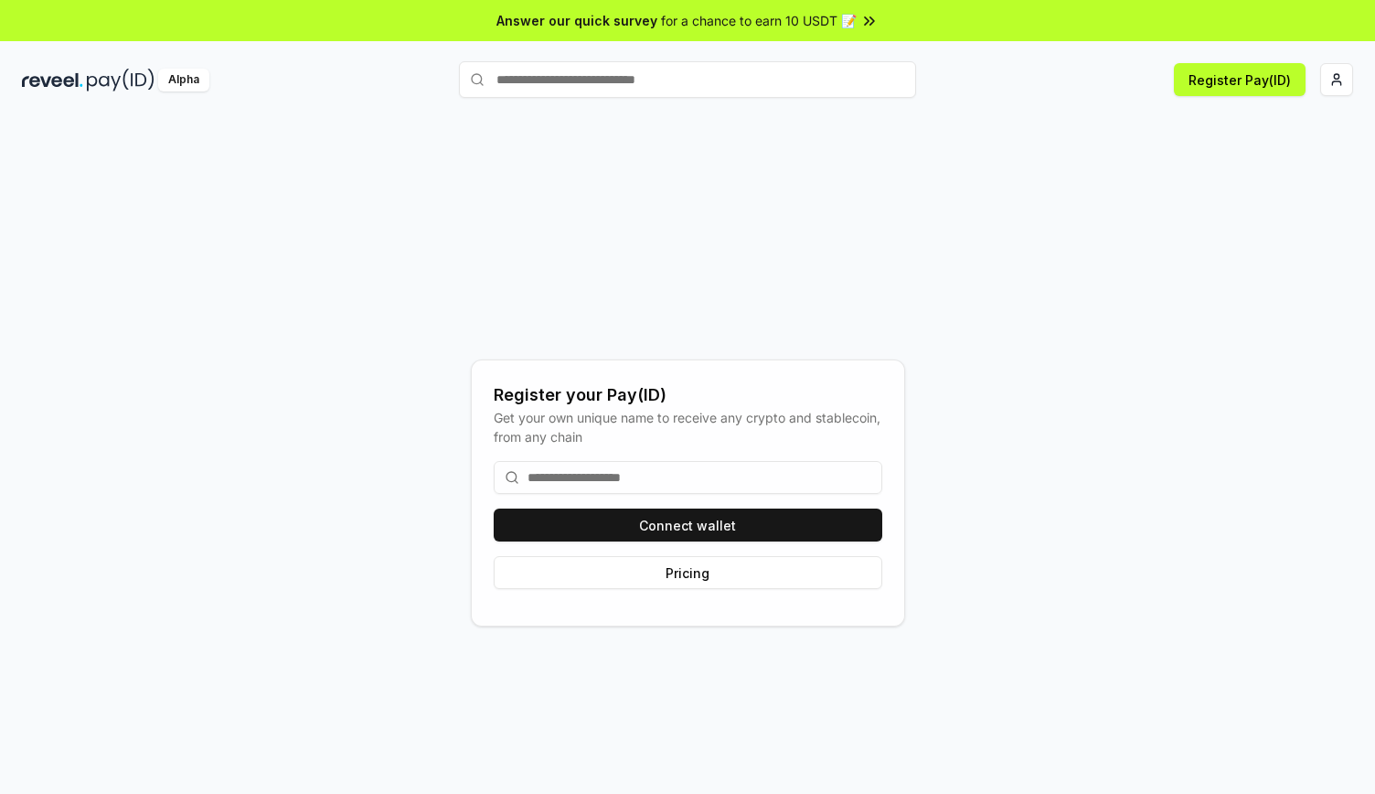
click at [717, 482] on input at bounding box center [688, 477] width 389 height 33
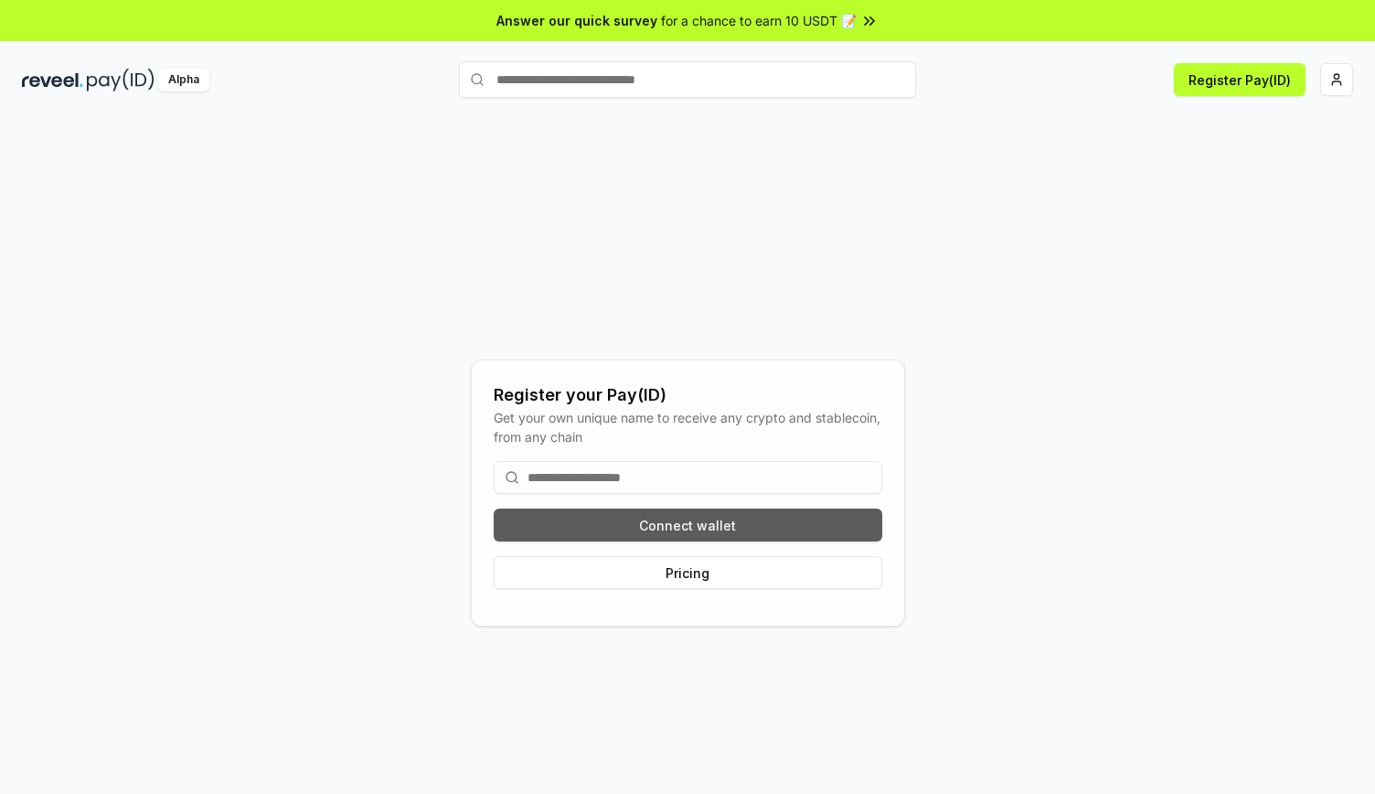
click at [725, 532] on button "Connect wallet" at bounding box center [688, 524] width 389 height 33
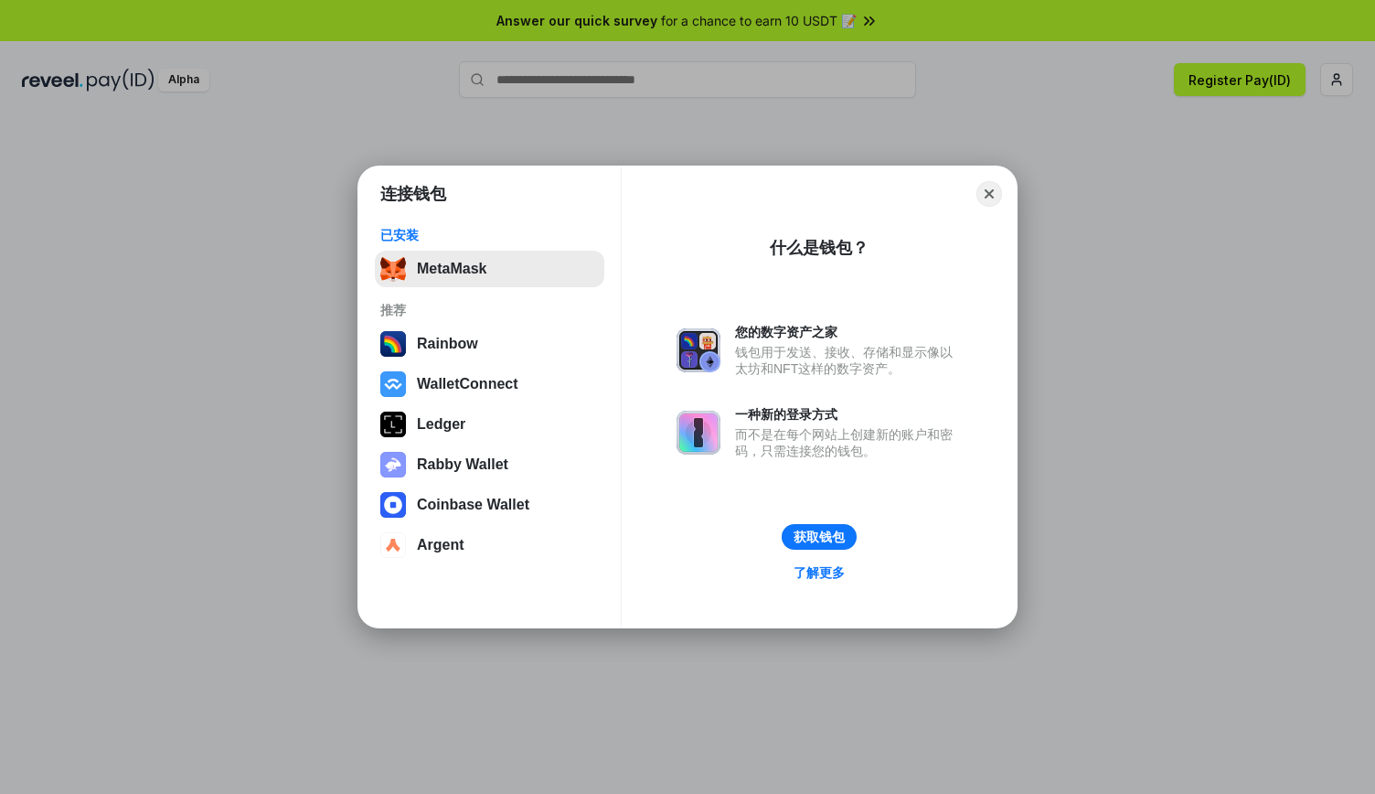
click at [487, 261] on button "MetaMask" at bounding box center [489, 269] width 229 height 37
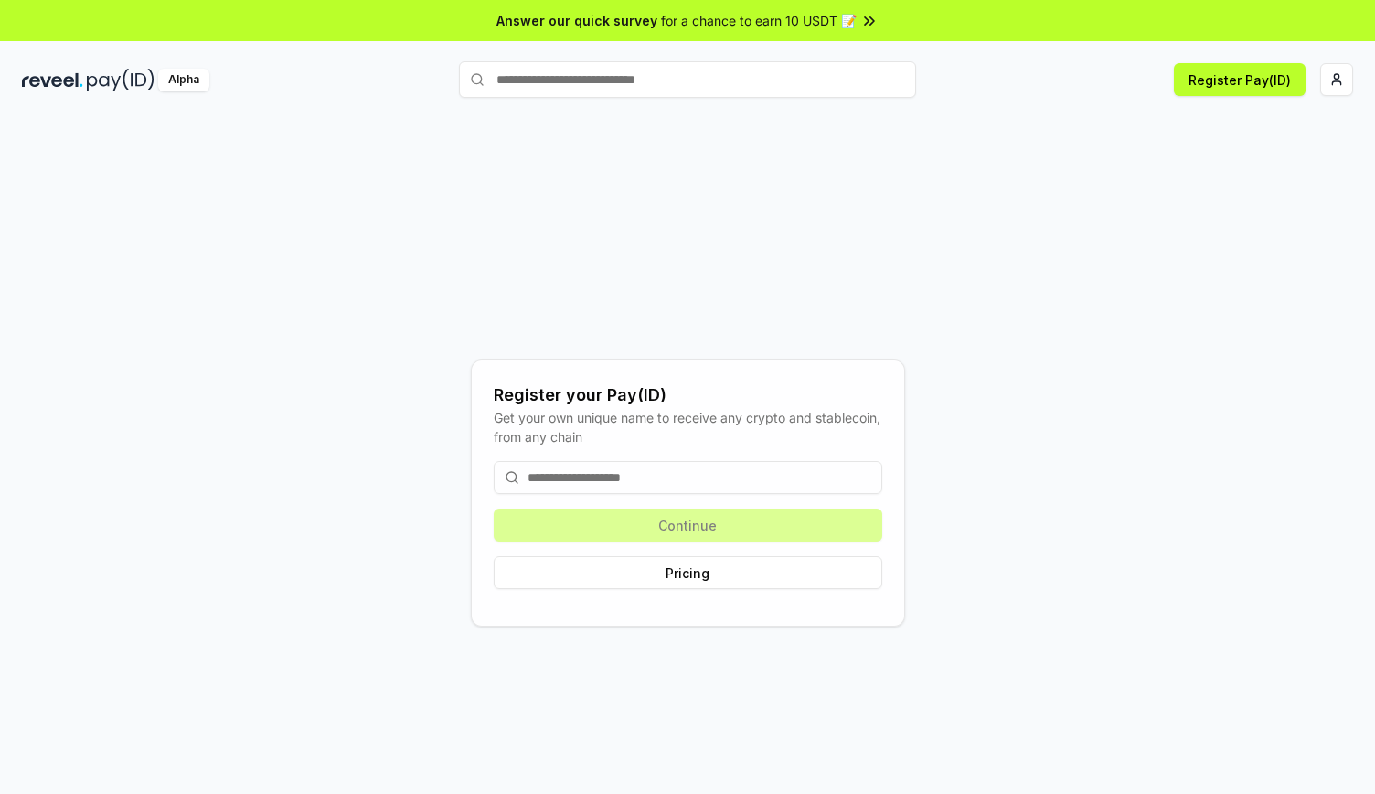
click at [639, 487] on input at bounding box center [688, 477] width 389 height 33
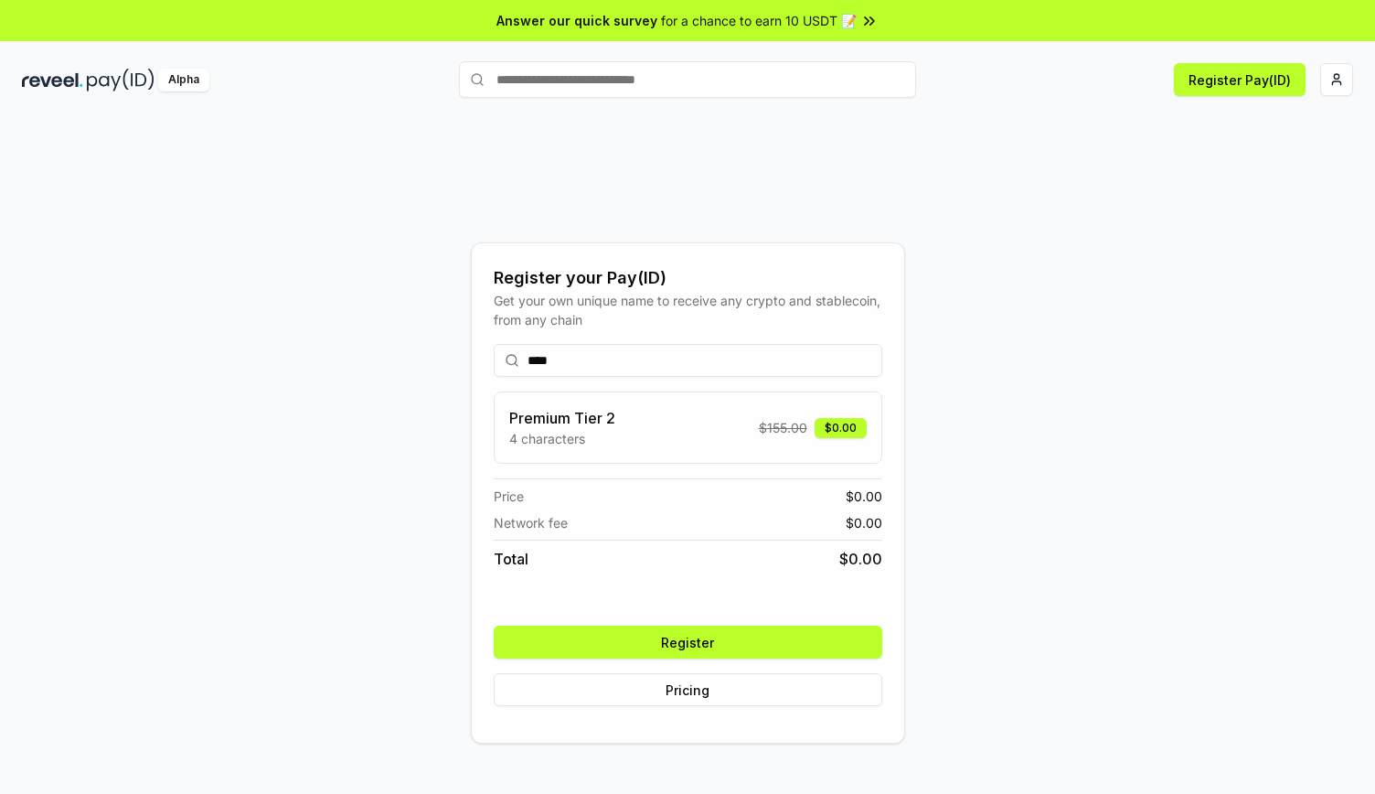
type input "****"
click at [717, 635] on button "Register" at bounding box center [688, 641] width 389 height 33
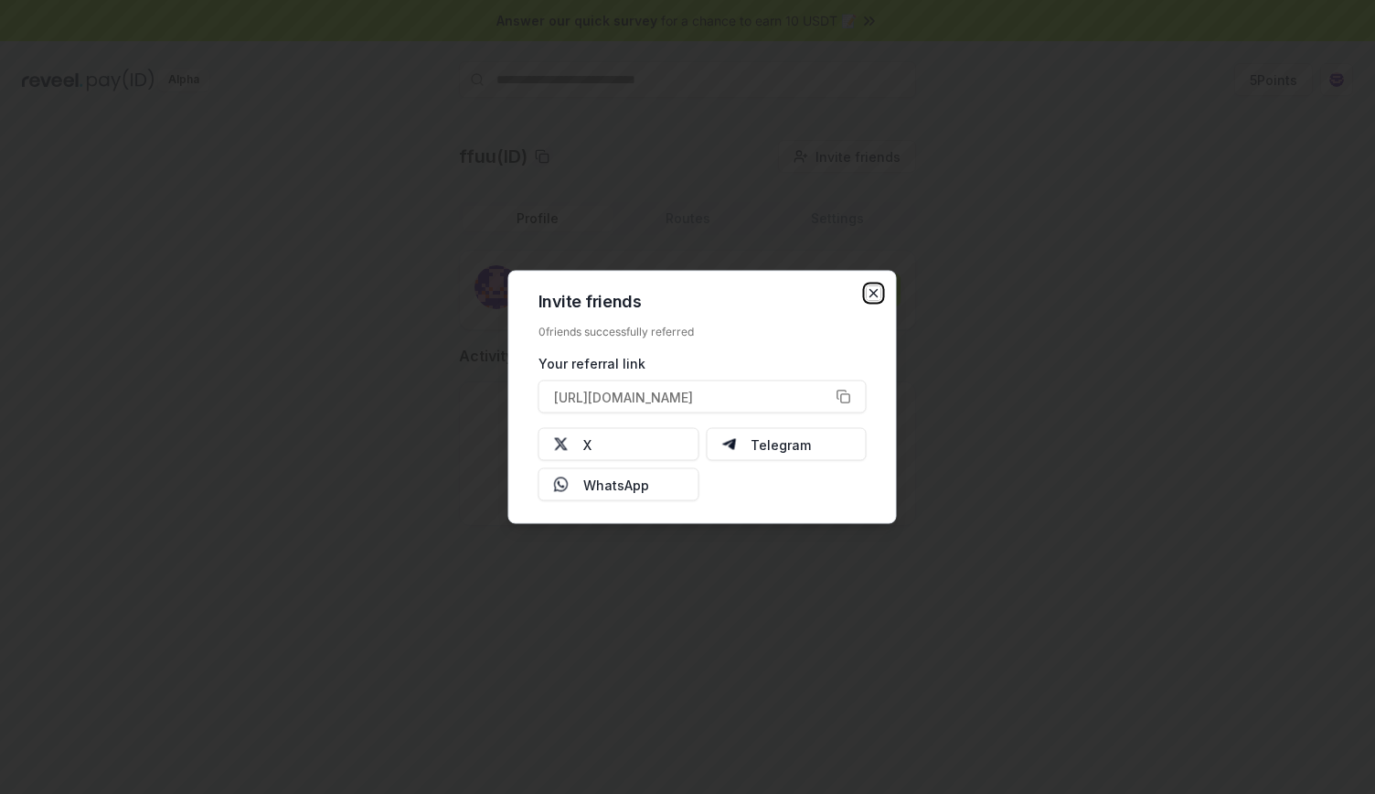
click at [876, 297] on icon "button" at bounding box center [874, 293] width 15 height 15
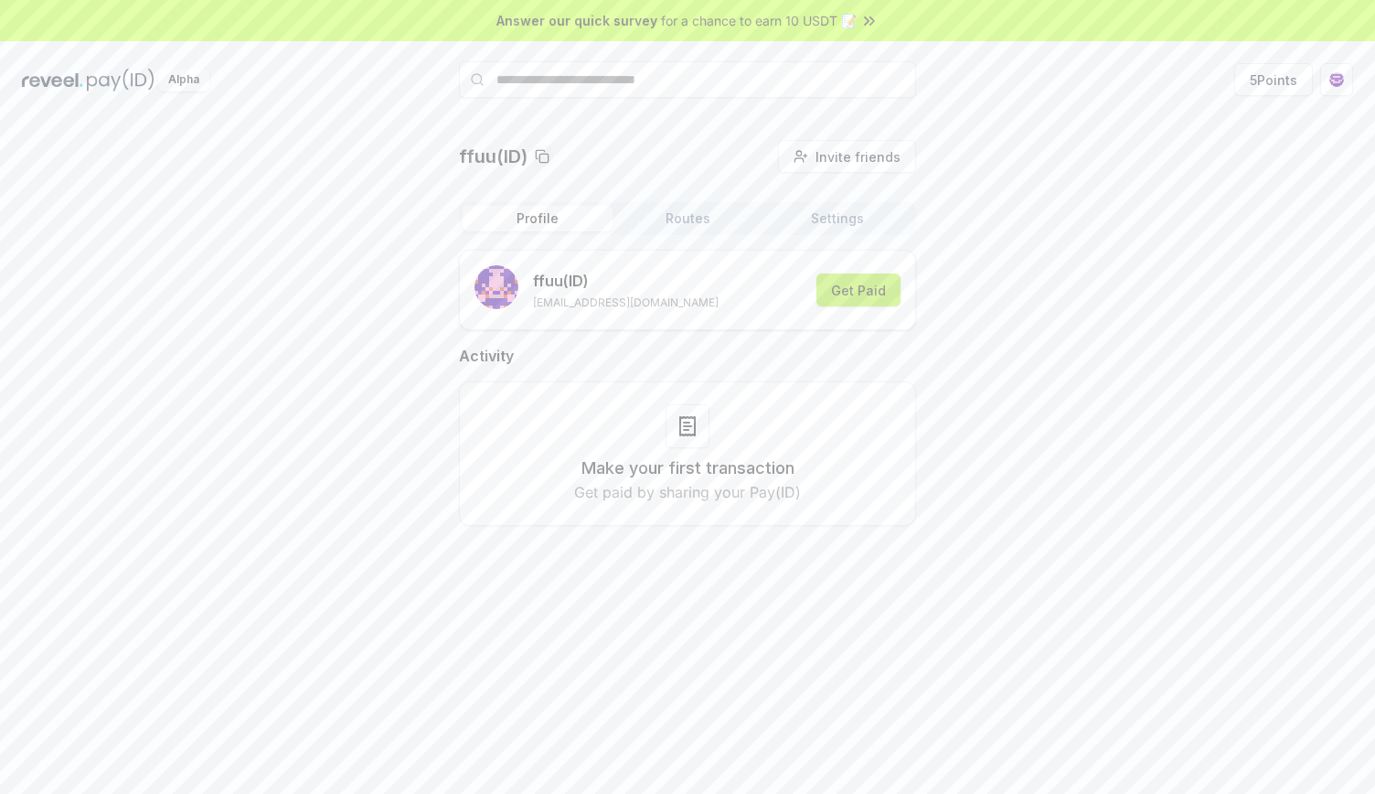
click at [890, 296] on button "Get Paid" at bounding box center [858, 289] width 84 height 33
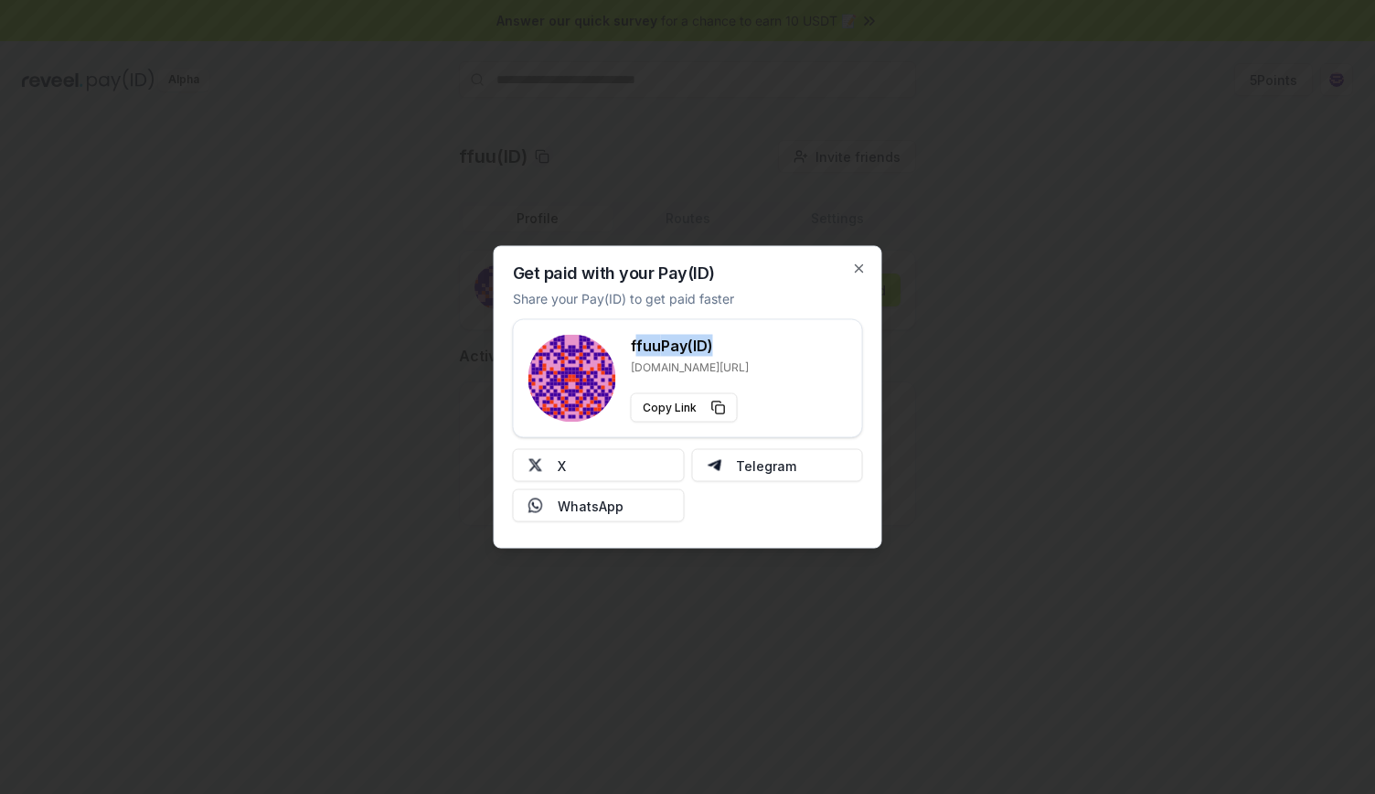
drag, startPoint x: 635, startPoint y: 345, endPoint x: 709, endPoint y: 347, distance: 75.0
click at [709, 347] on h3 "ffuu Pay(ID)" at bounding box center [690, 346] width 118 height 22
click at [726, 349] on h3 "ffuu Pay(ID)" at bounding box center [690, 346] width 118 height 22
drag, startPoint x: 629, startPoint y: 345, endPoint x: 711, endPoint y: 345, distance: 82.3
click at [711, 345] on div "ffuu Pay(ID) reveel.id/pay/ffuu Copy Link" at bounding box center [687, 379] width 319 height 88
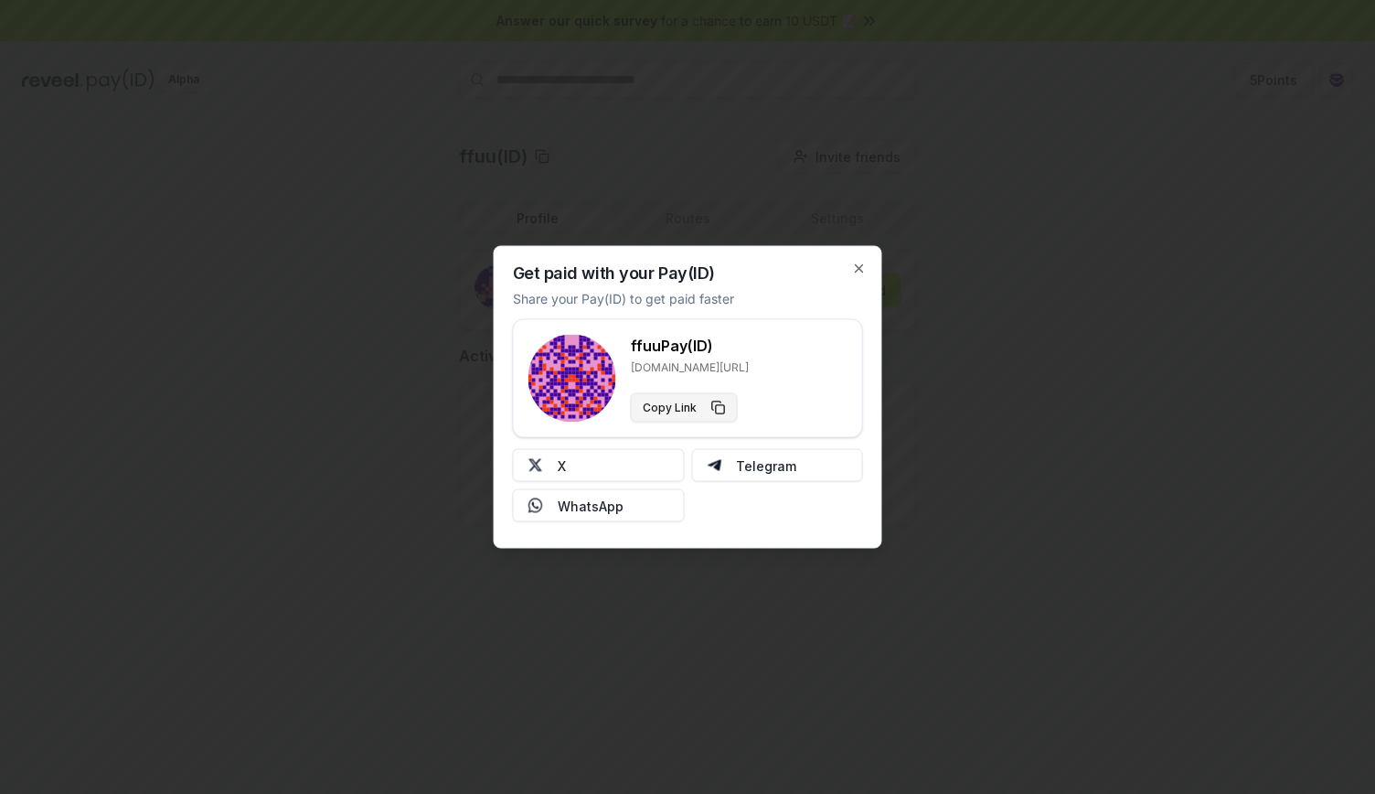
click at [718, 407] on button "Copy Link" at bounding box center [684, 407] width 107 height 29
click at [801, 401] on div "ffuu Pay(ID) reveel.id/pay/ffuu Copy Link" at bounding box center [687, 379] width 319 height 88
click at [812, 379] on div "ffuu Pay(ID) reveel.id/pay/ffuu Copy Link" at bounding box center [687, 379] width 319 height 88
click at [408, 359] on div at bounding box center [687, 397] width 1375 height 794
